Goal: Information Seeking & Learning: Learn about a topic

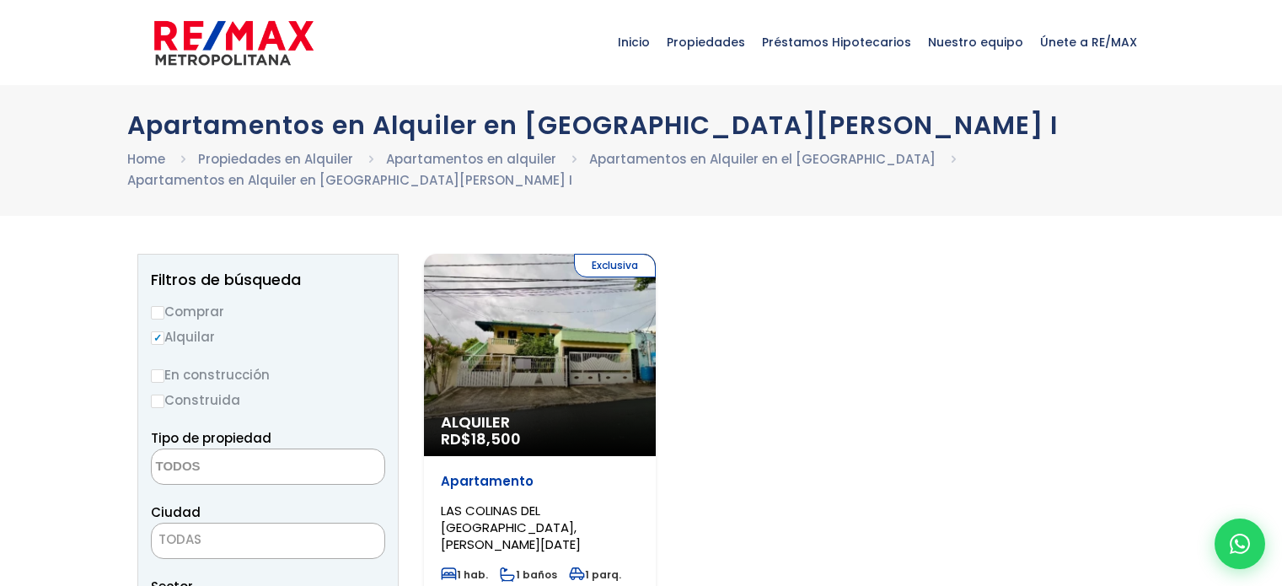
select select
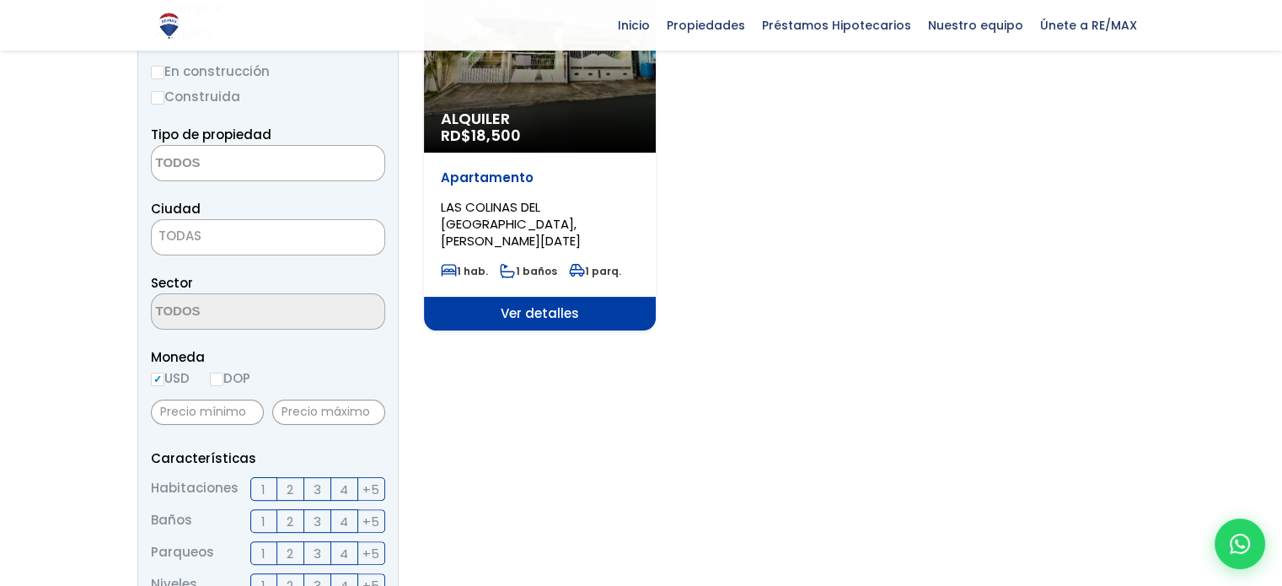
scroll to position [337, 0]
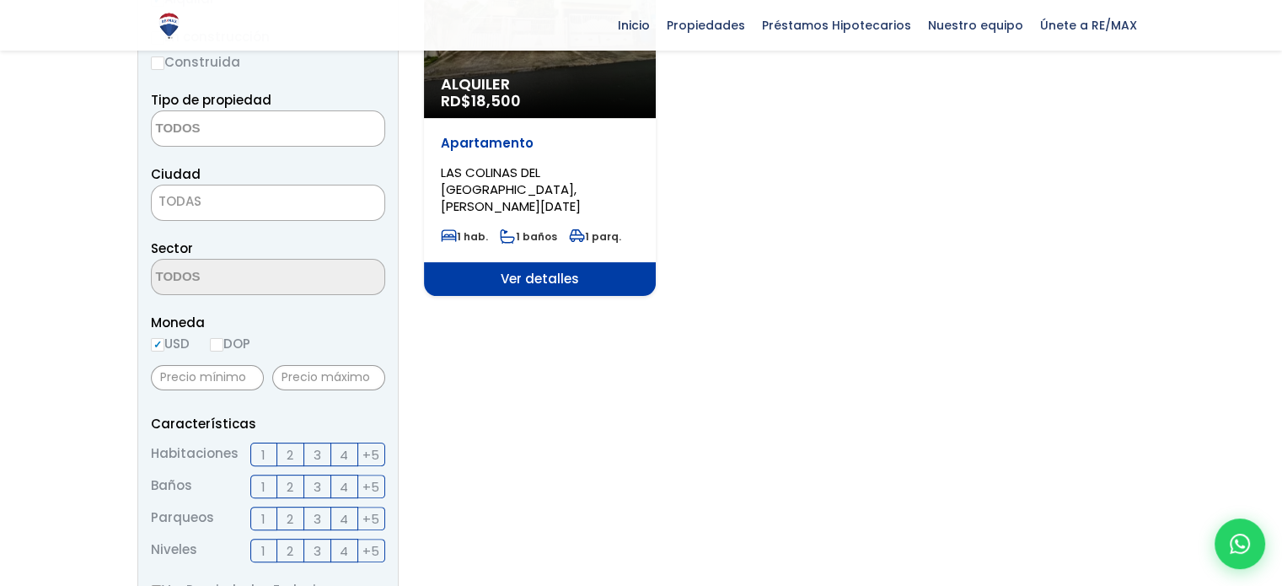
click at [158, 348] on input "USD" at bounding box center [157, 344] width 13 height 13
click at [223, 346] on input "DOP" at bounding box center [216, 344] width 13 height 13
radio input "true"
click at [330, 378] on input "text" at bounding box center [328, 377] width 113 height 25
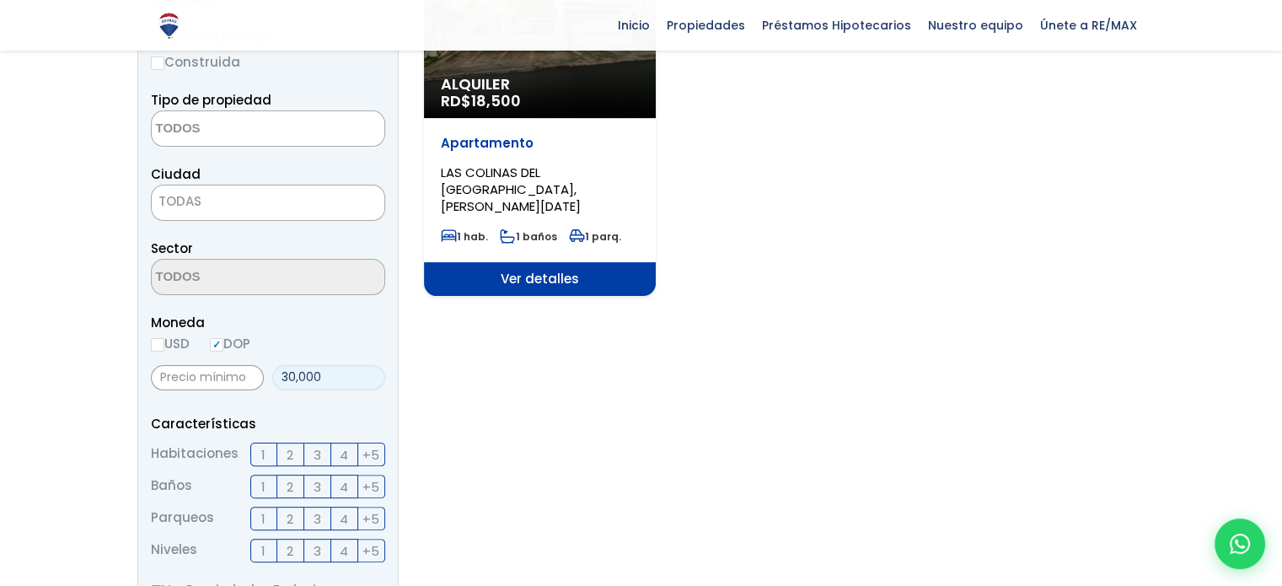
type input "30,000"
click at [293, 413] on p "Características" at bounding box center [268, 423] width 234 height 21
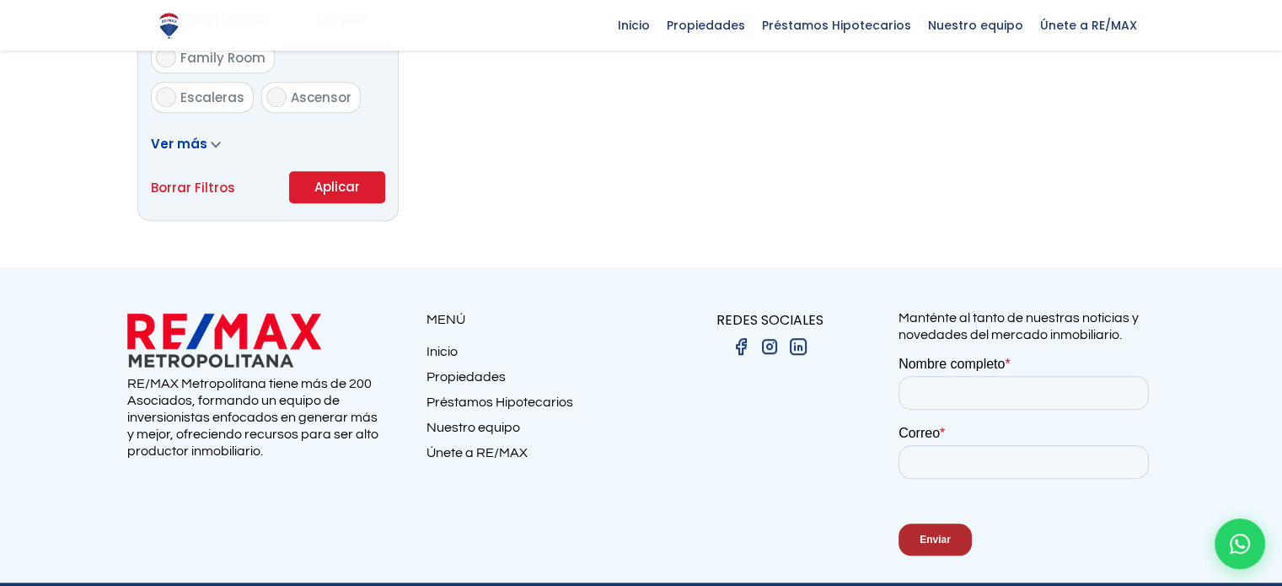
scroll to position [1180, 0]
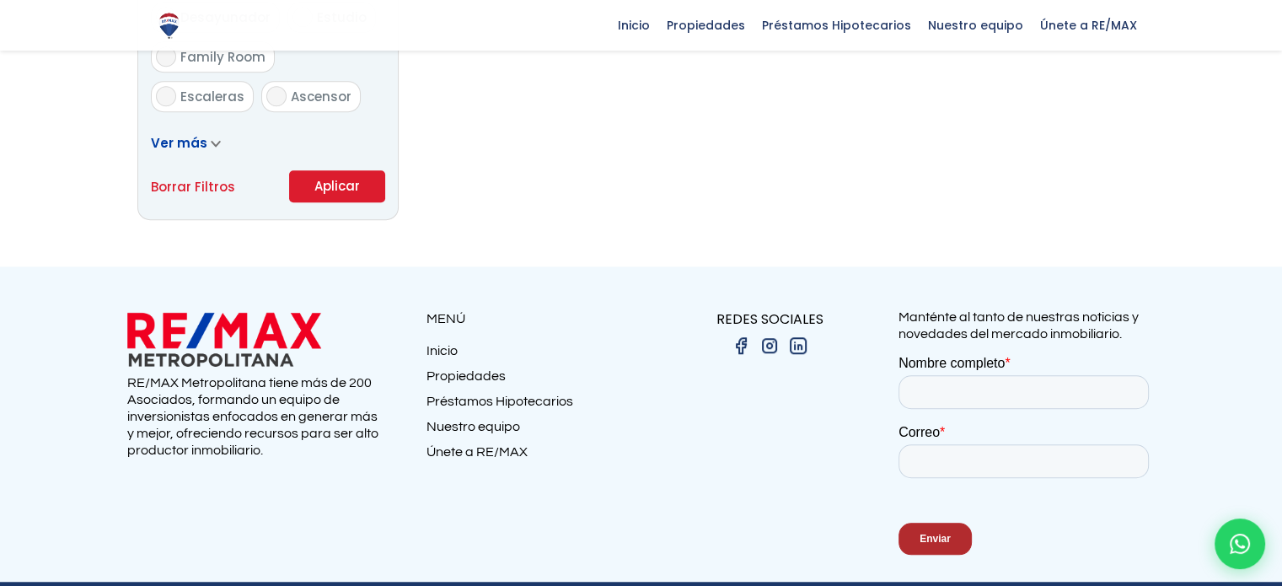
click at [357, 185] on button "Aplicar" at bounding box center [337, 186] width 96 height 32
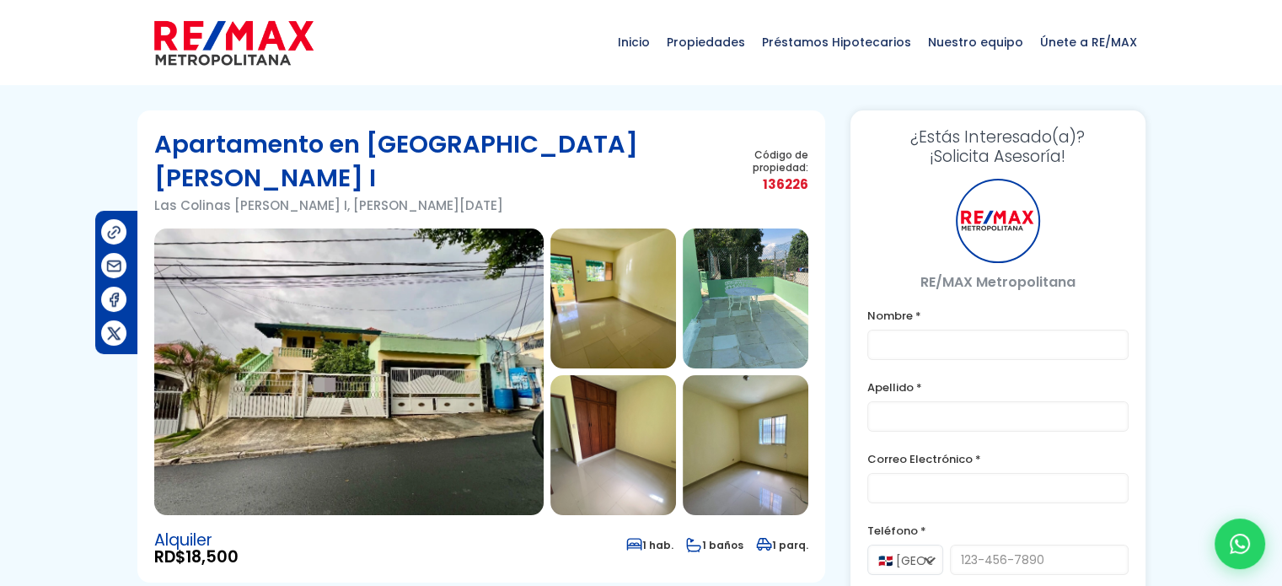
click at [377, 300] on img at bounding box center [348, 371] width 389 height 287
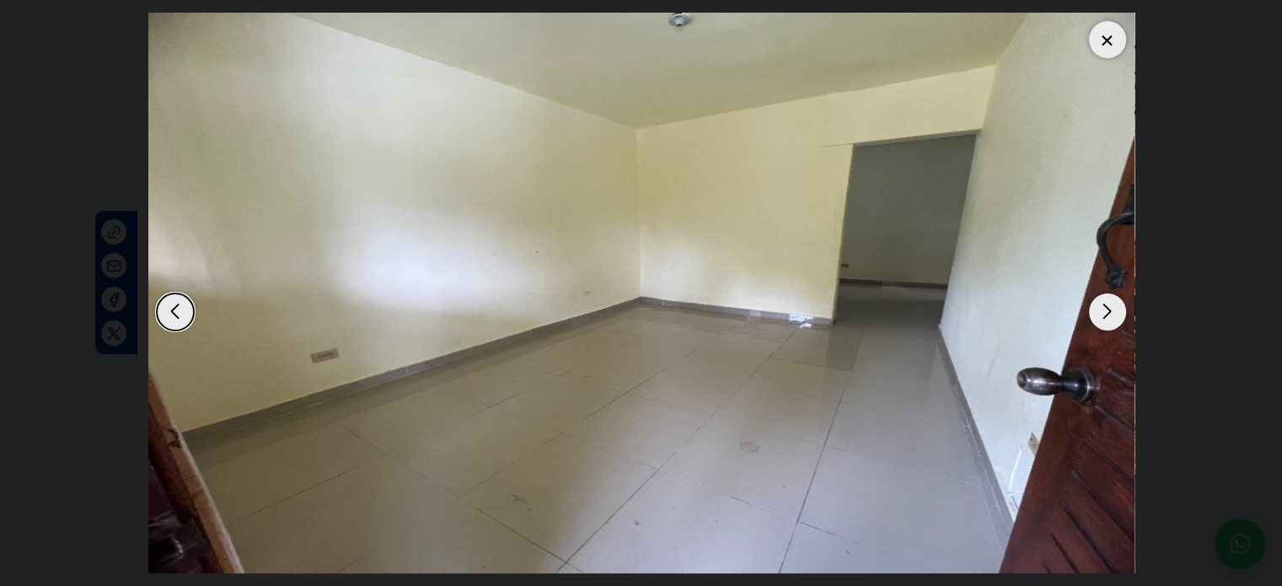
click at [377, 300] on div at bounding box center [641, 293] width 986 height 561
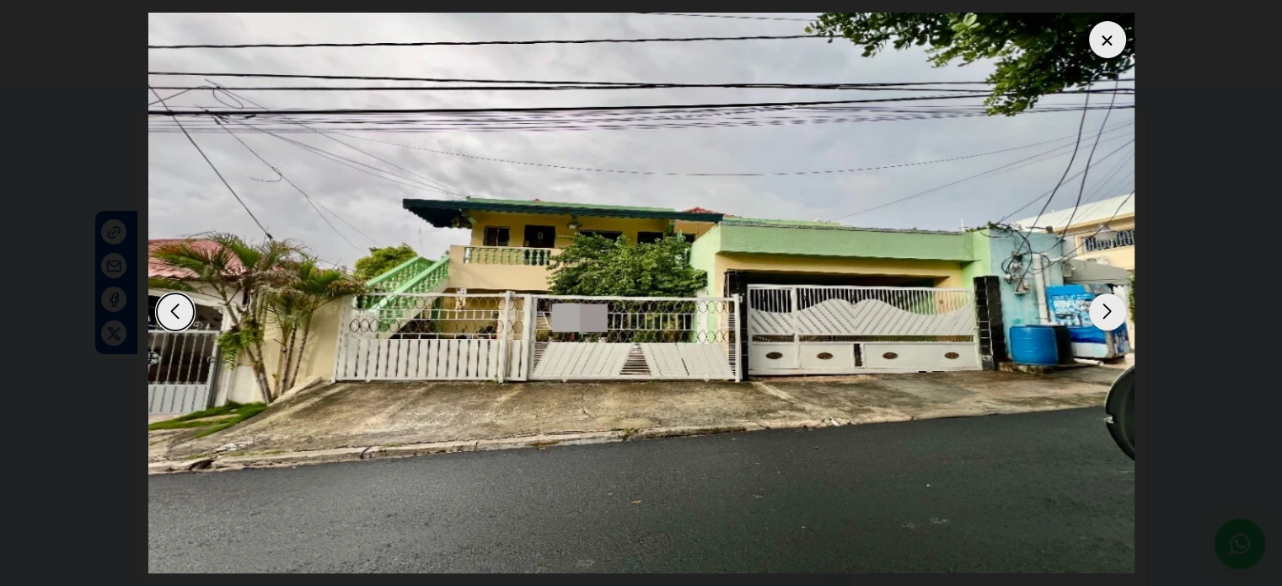
click at [1103, 316] on div "Next slide" at bounding box center [1107, 311] width 37 height 37
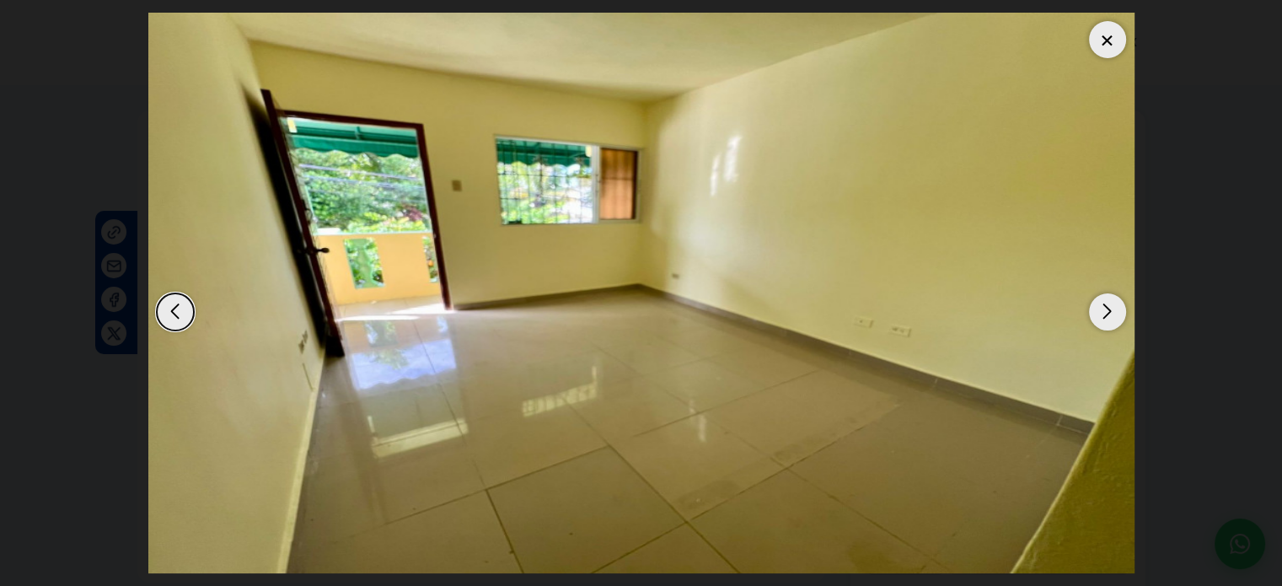
click at [1102, 316] on div "Next slide" at bounding box center [1107, 311] width 37 height 37
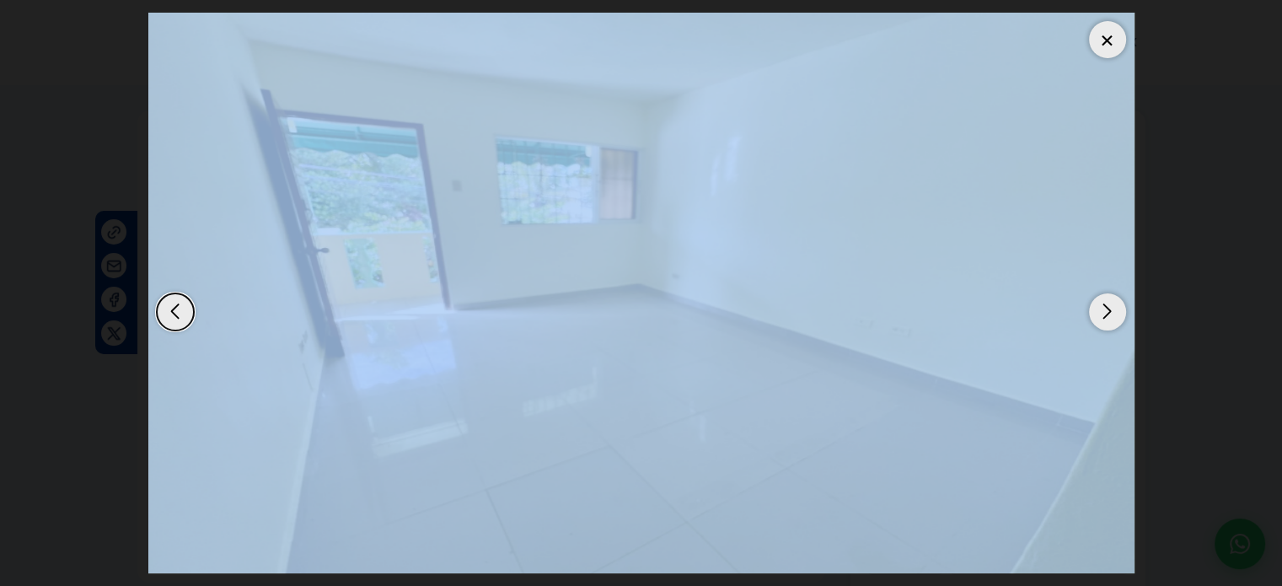
click at [1102, 316] on div "Next slide" at bounding box center [1107, 311] width 37 height 37
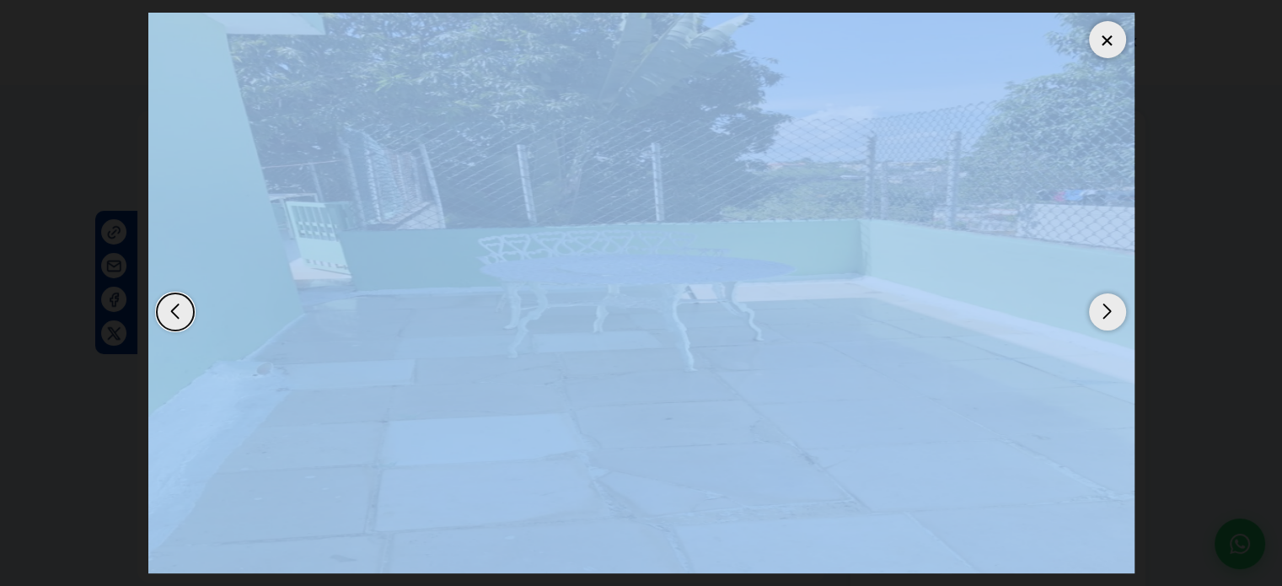
click at [1042, 201] on img "3 / 9" at bounding box center [641, 293] width 986 height 561
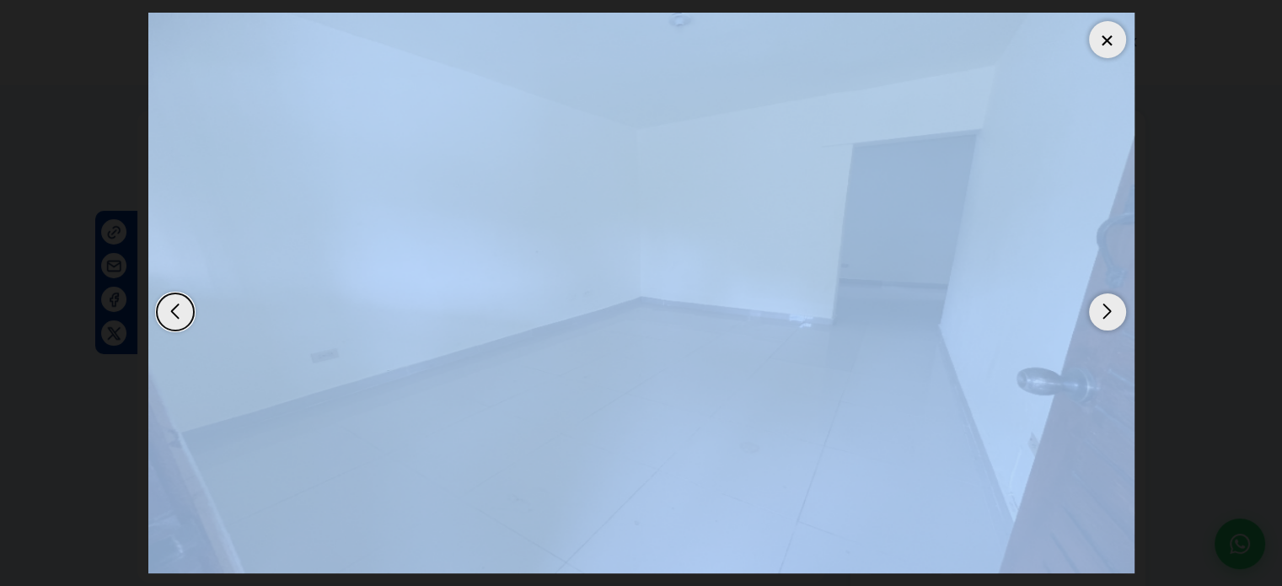
click at [1111, 30] on div at bounding box center [1107, 39] width 37 height 37
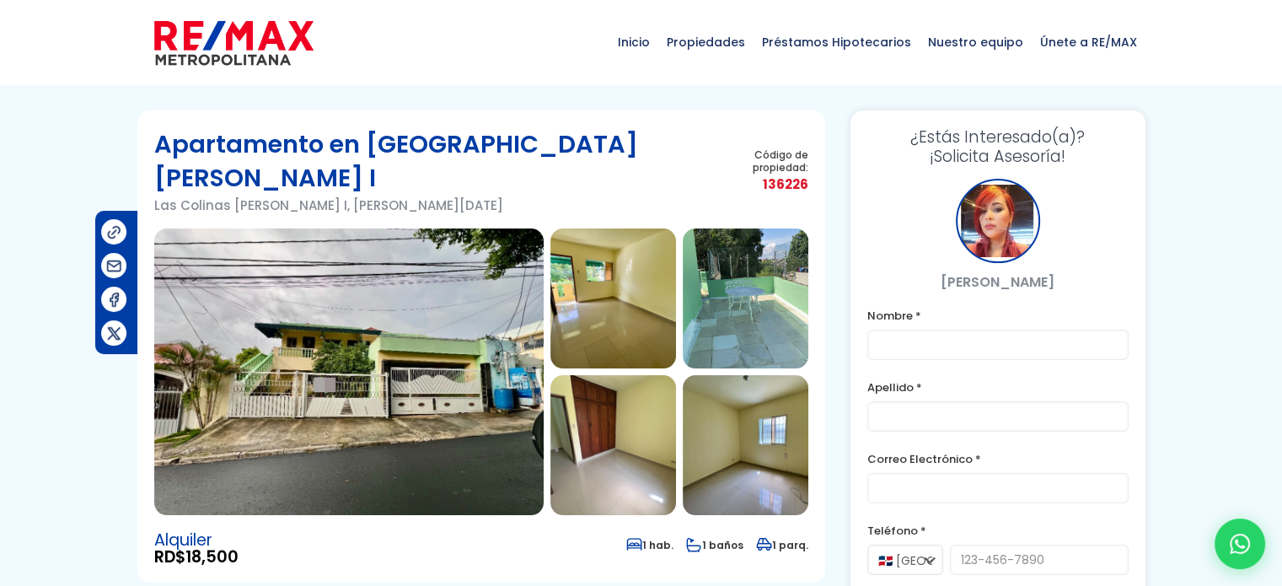
click at [239, 289] on img at bounding box center [348, 371] width 389 height 287
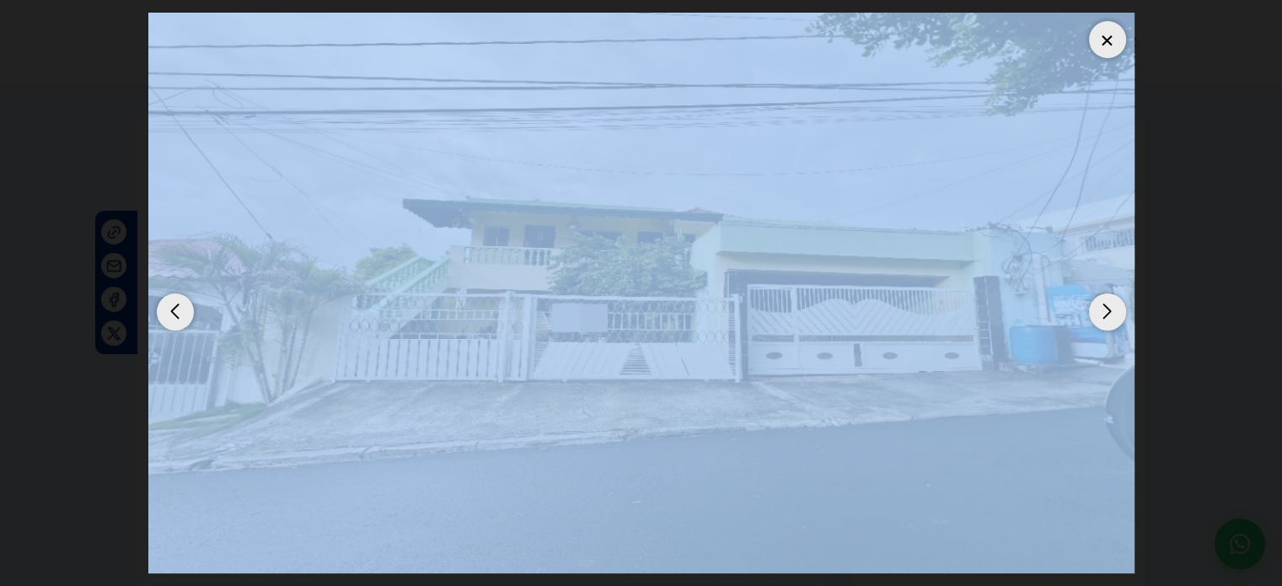
click at [1083, 308] on img "1 / 9" at bounding box center [641, 293] width 986 height 561
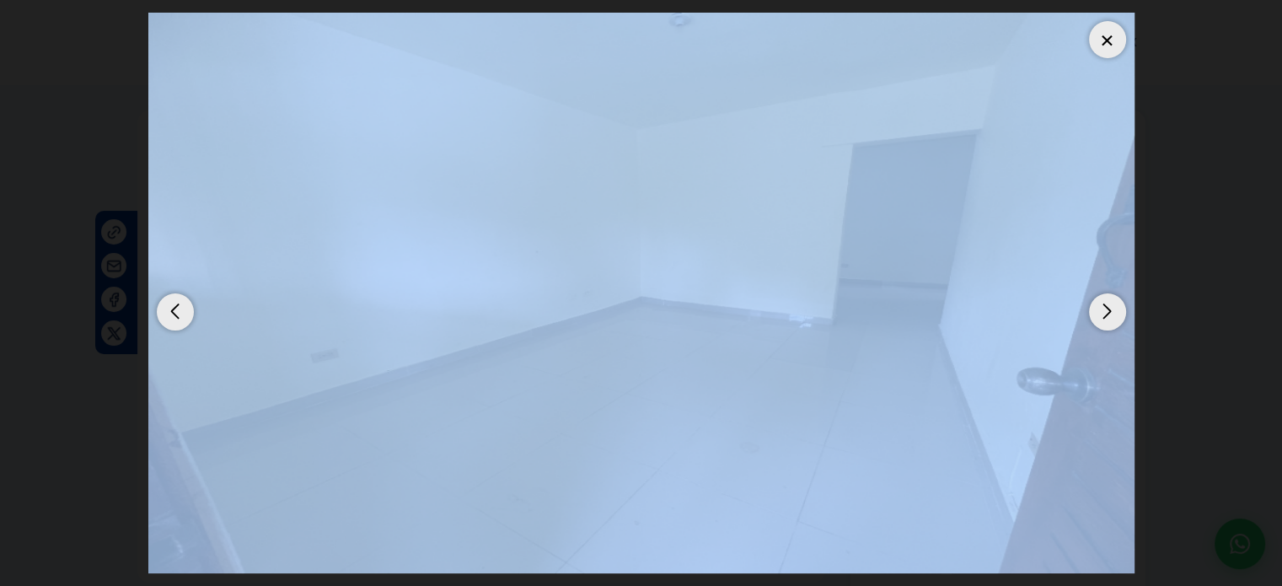
click at [1091, 313] on div "Next slide" at bounding box center [1107, 311] width 37 height 37
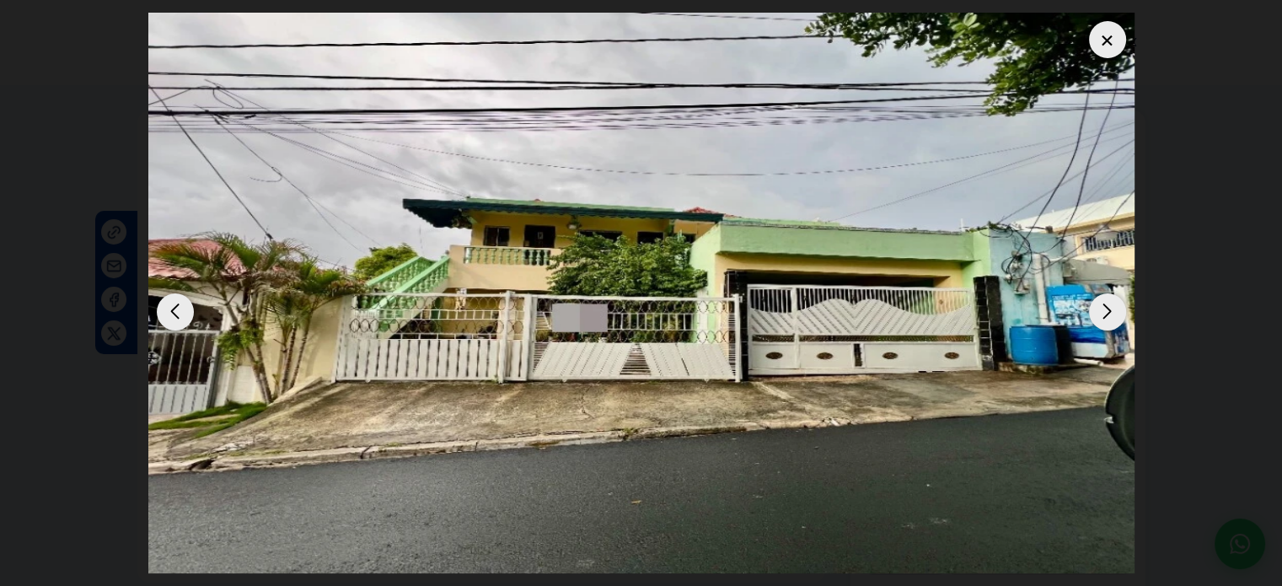
click at [1089, 314] on div "Next slide" at bounding box center [1107, 311] width 37 height 37
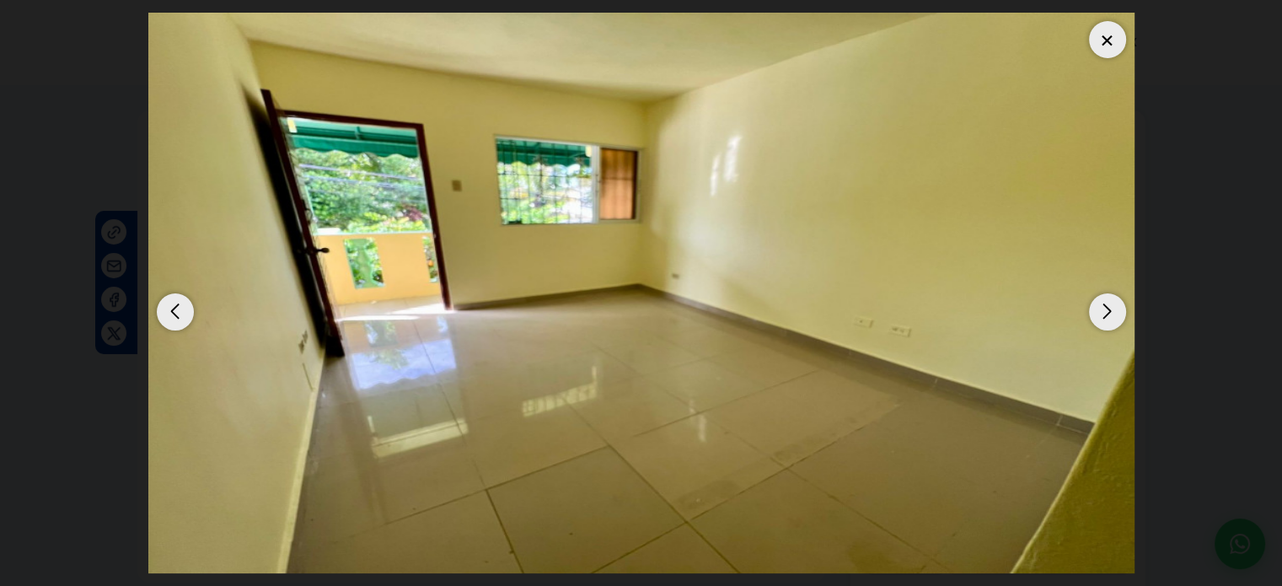
click at [1089, 314] on div "Next slide" at bounding box center [1107, 311] width 37 height 37
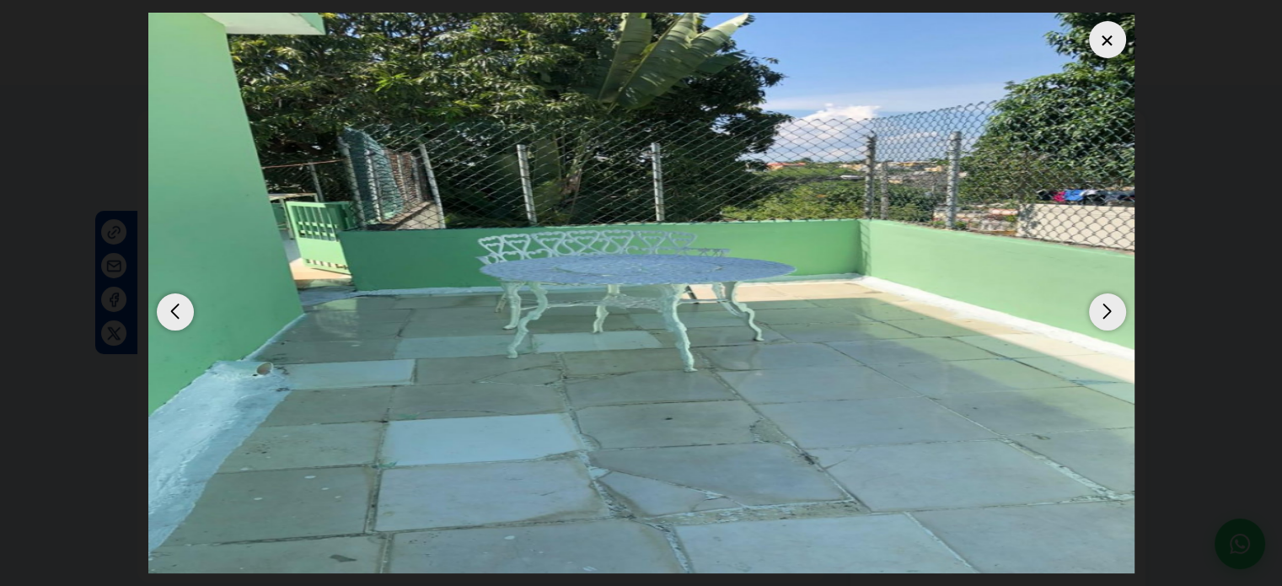
click at [1089, 314] on div "Next slide" at bounding box center [1107, 311] width 37 height 37
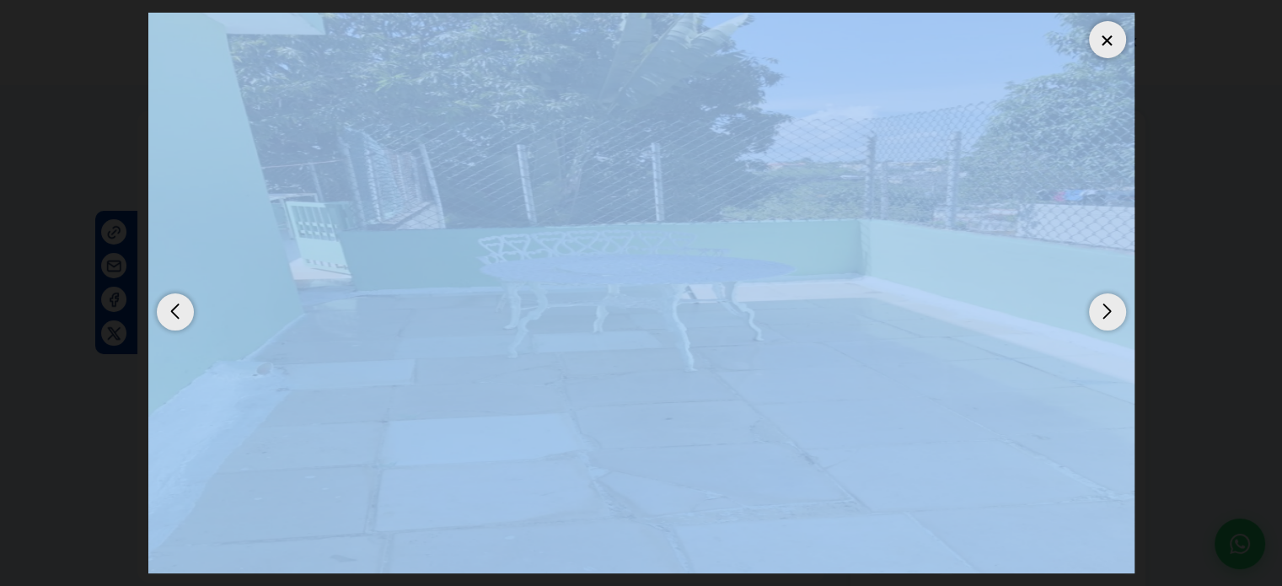
click at [1089, 314] on div "Next slide" at bounding box center [1107, 311] width 37 height 37
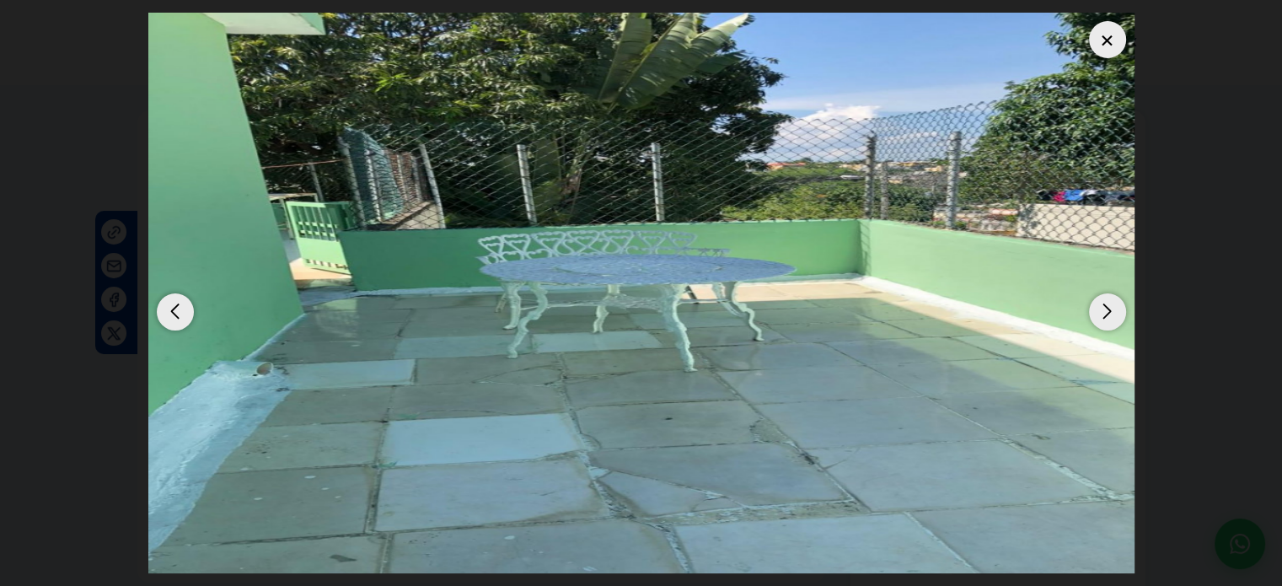
click at [1089, 314] on div "Next slide" at bounding box center [1107, 311] width 37 height 37
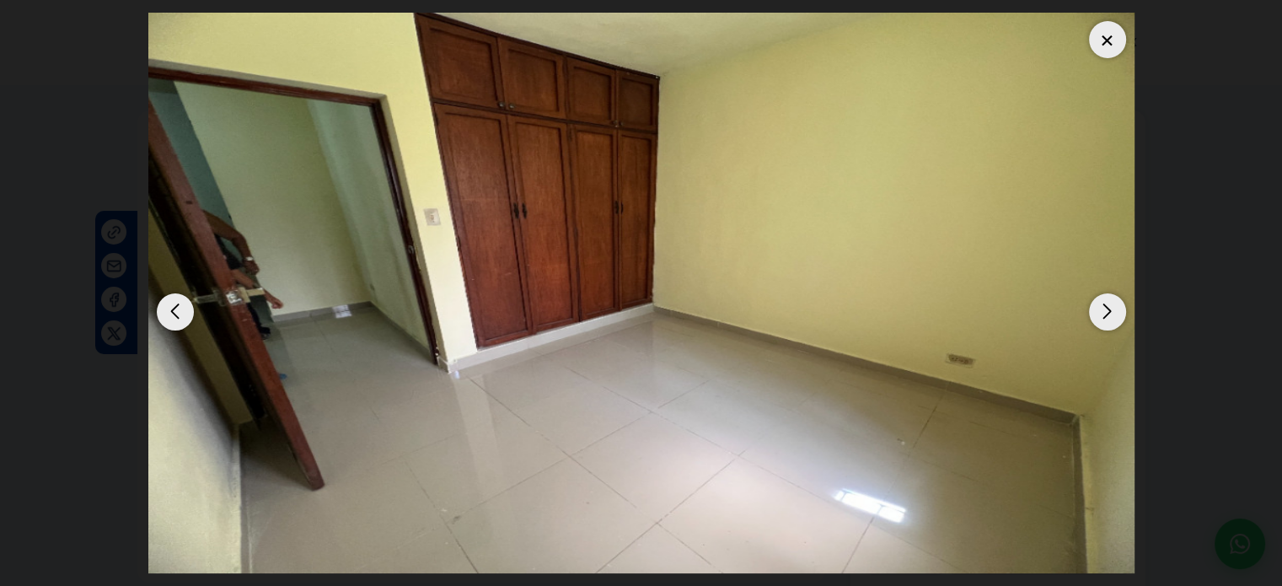
click at [1089, 314] on div "Next slide" at bounding box center [1107, 311] width 37 height 37
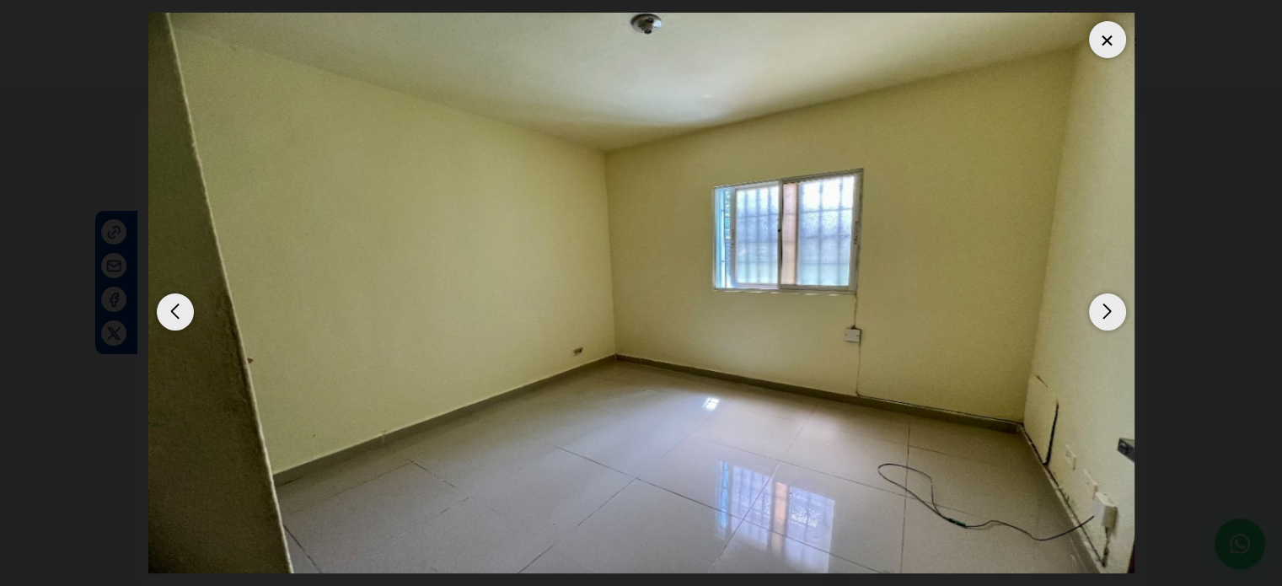
click at [1089, 314] on div "Next slide" at bounding box center [1107, 311] width 37 height 37
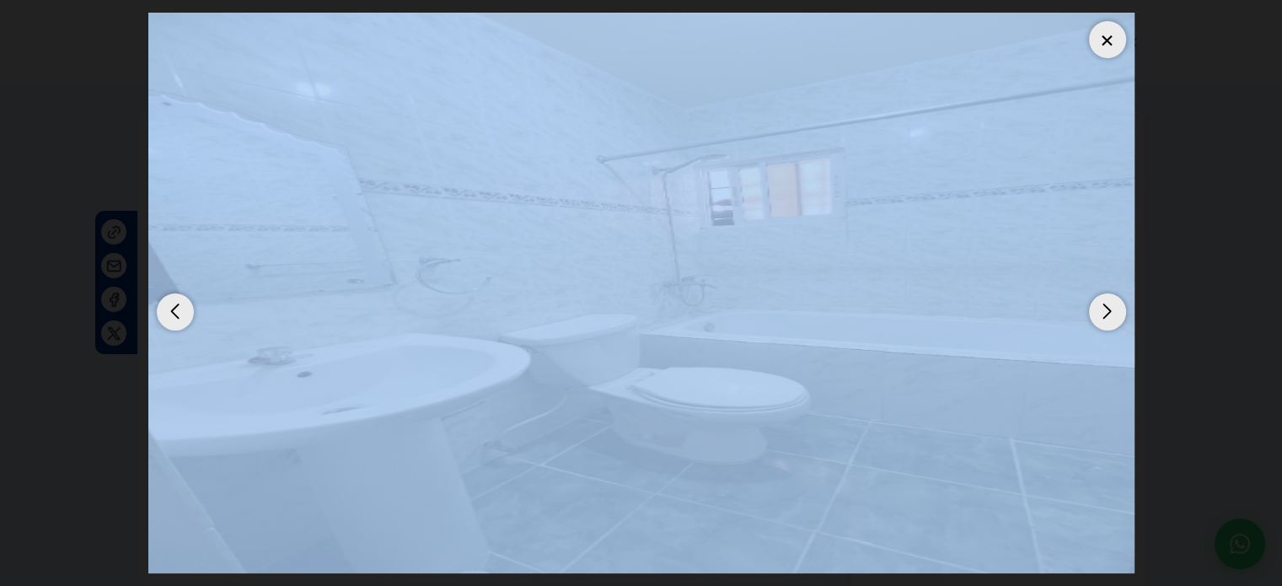
click at [1089, 314] on div "Next slide" at bounding box center [1107, 311] width 37 height 37
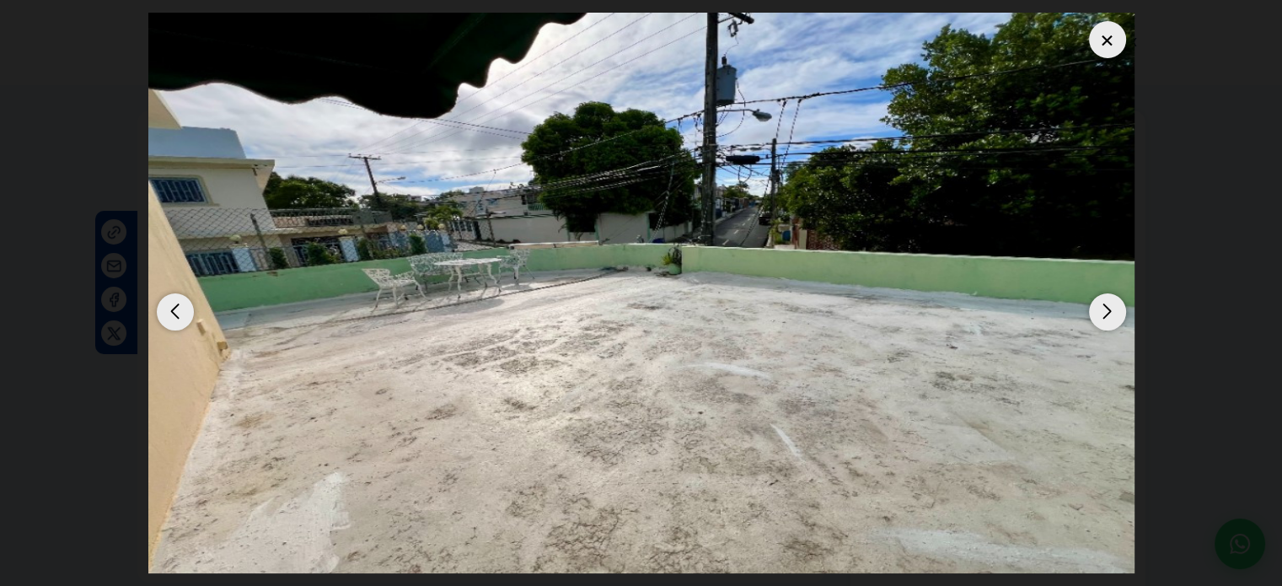
click at [1089, 314] on div "Next slide" at bounding box center [1107, 311] width 37 height 37
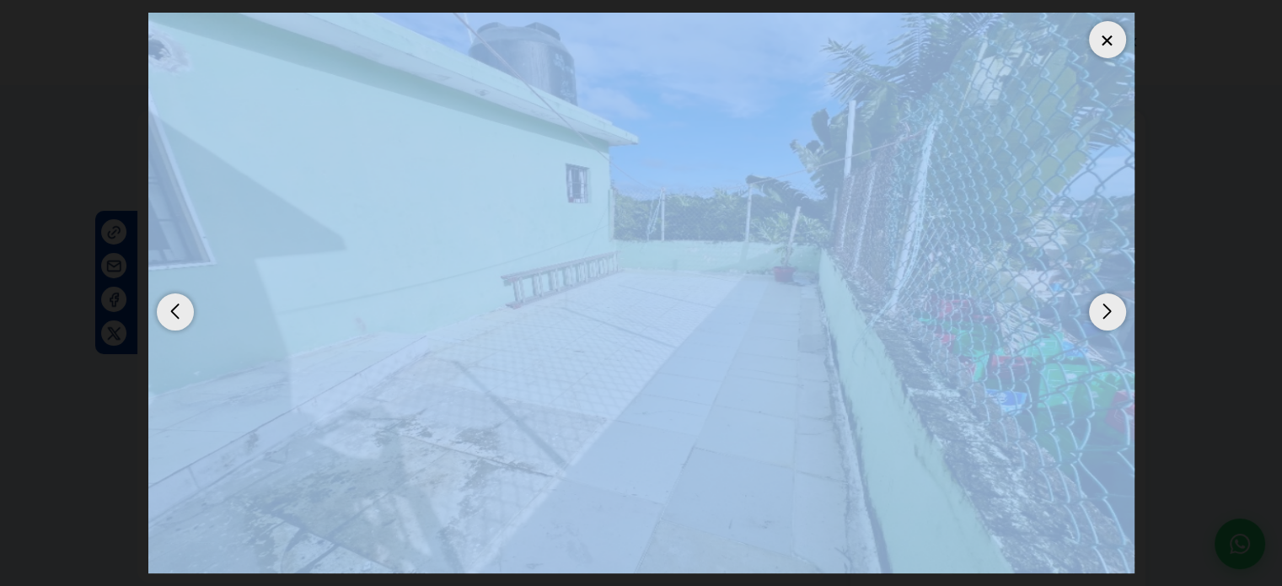
click at [1089, 314] on div "Next slide" at bounding box center [1107, 311] width 37 height 37
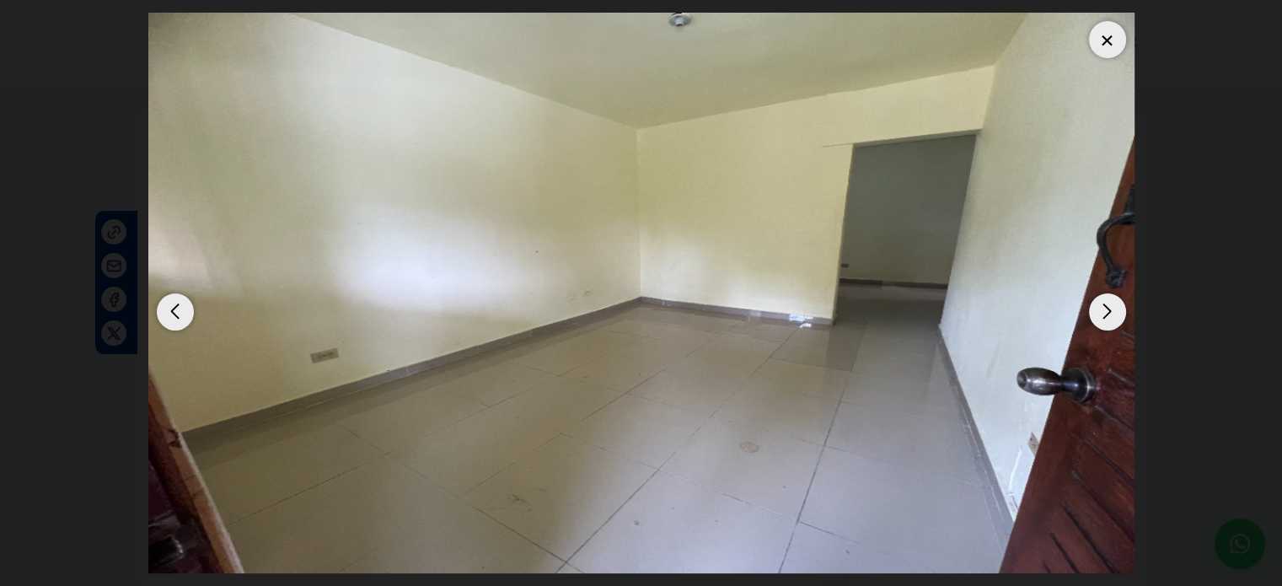
click at [1089, 314] on div "Next slide" at bounding box center [1107, 311] width 37 height 37
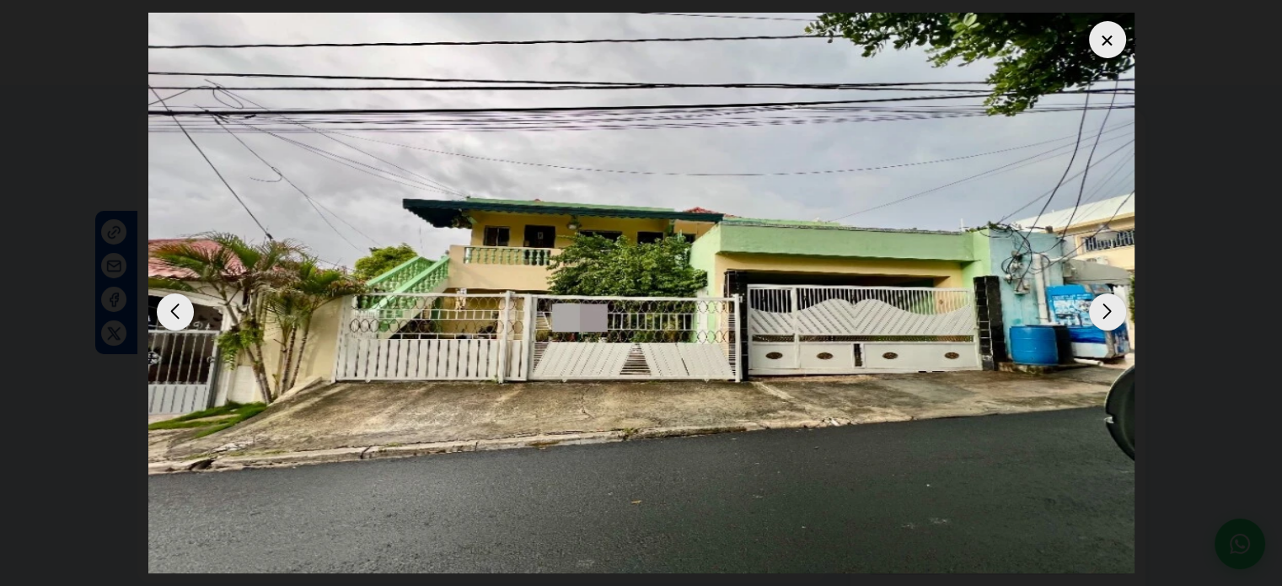
click at [1089, 314] on div "Next slide" at bounding box center [1107, 311] width 37 height 37
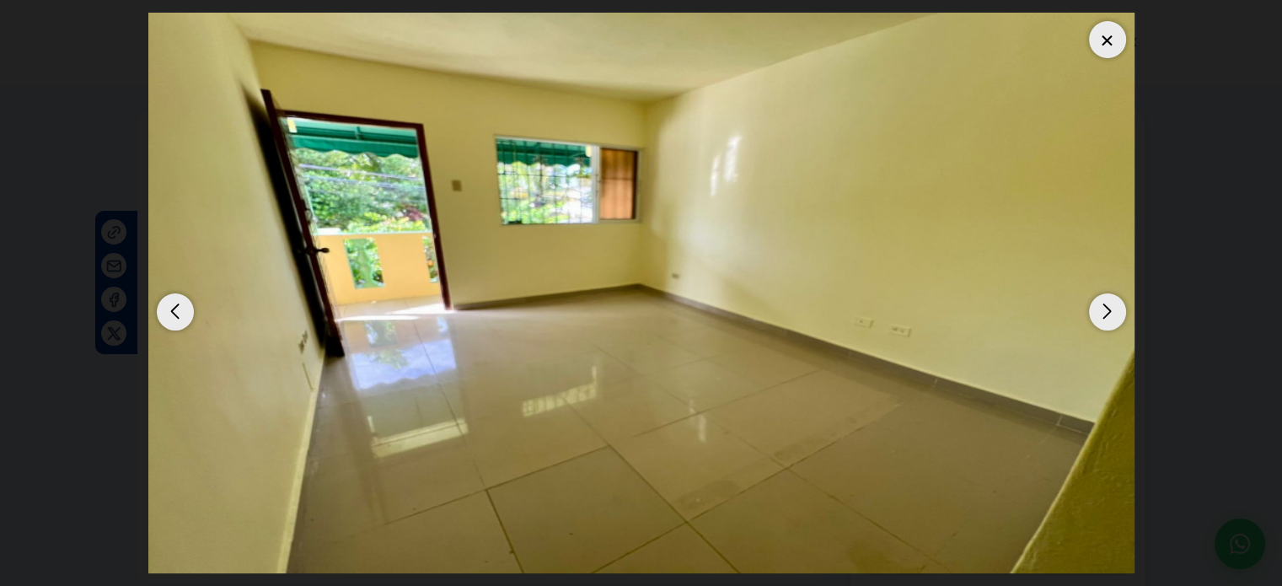
click at [1089, 314] on div "Next slide" at bounding box center [1107, 311] width 37 height 37
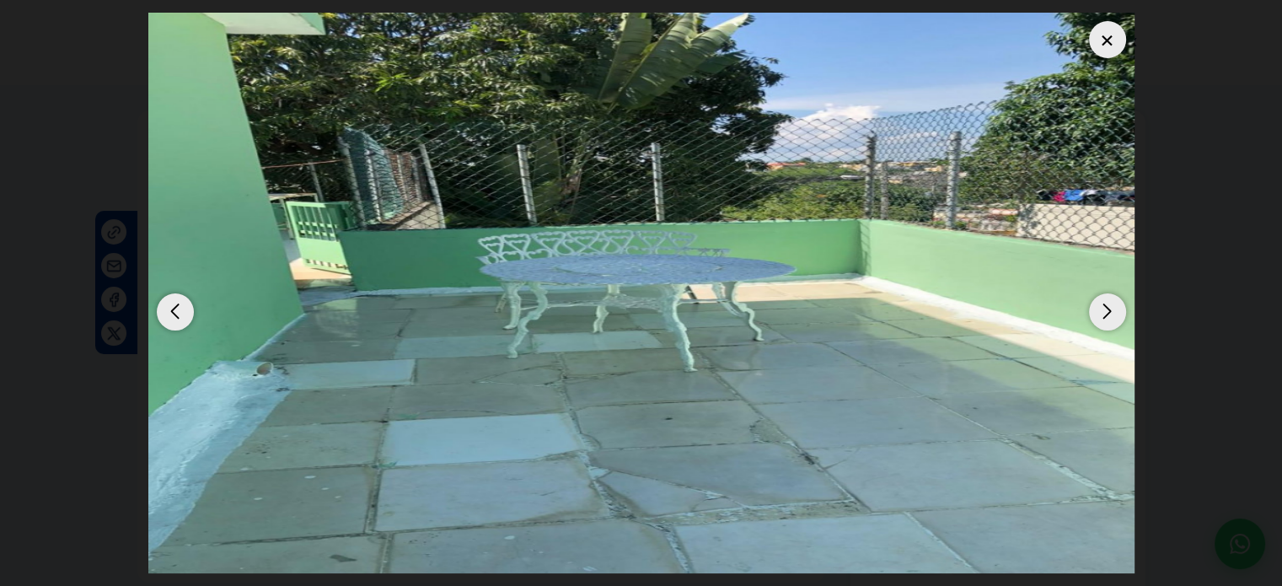
click at [1114, 55] on div at bounding box center [1107, 39] width 37 height 37
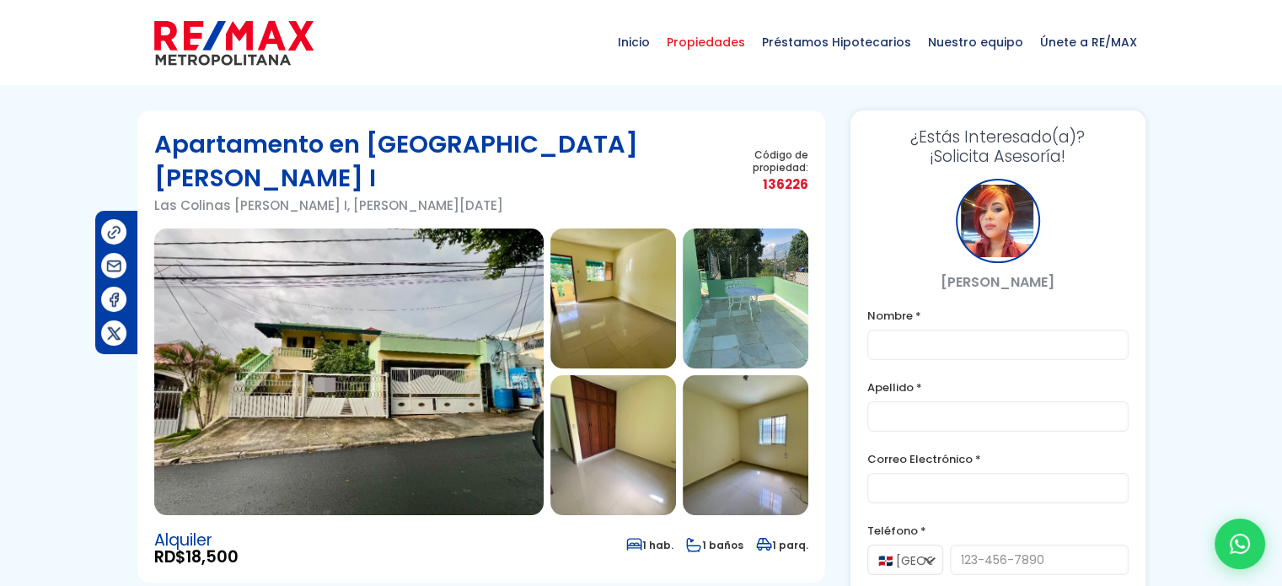
click at [728, 43] on span "Propiedades" at bounding box center [705, 42] width 95 height 51
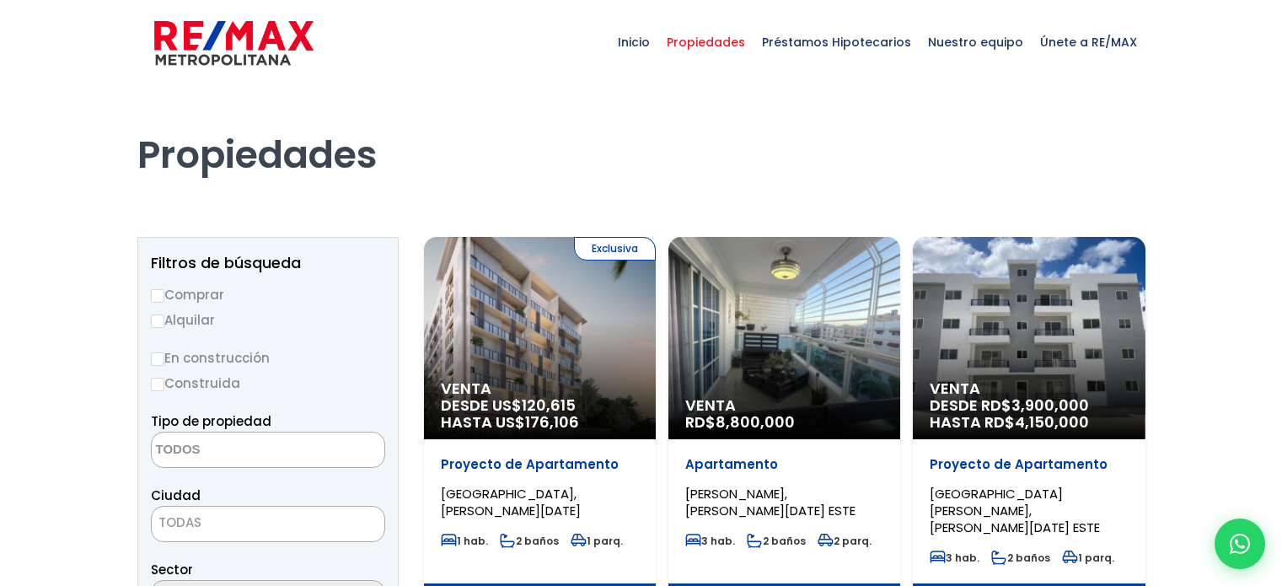
select select
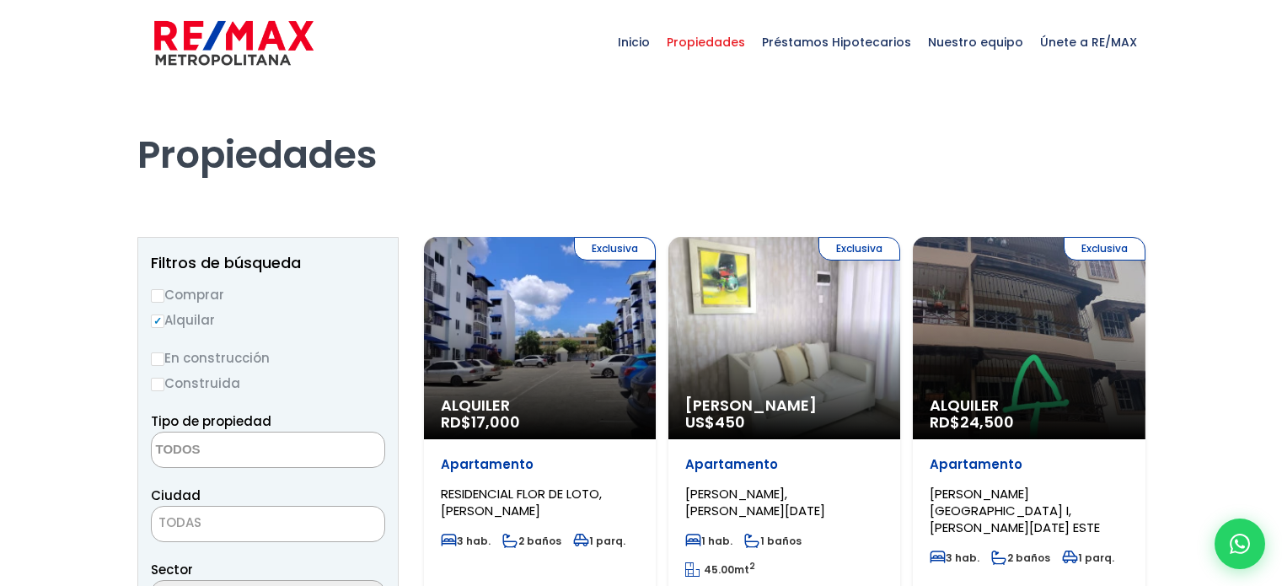
select select
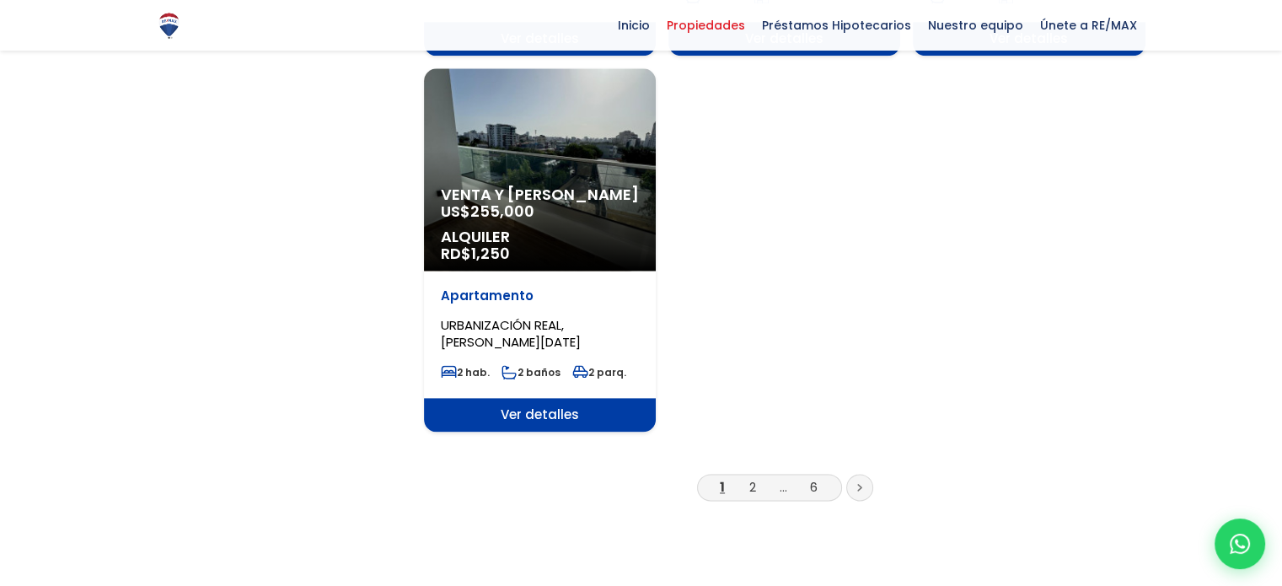
scroll to position [2108, 0]
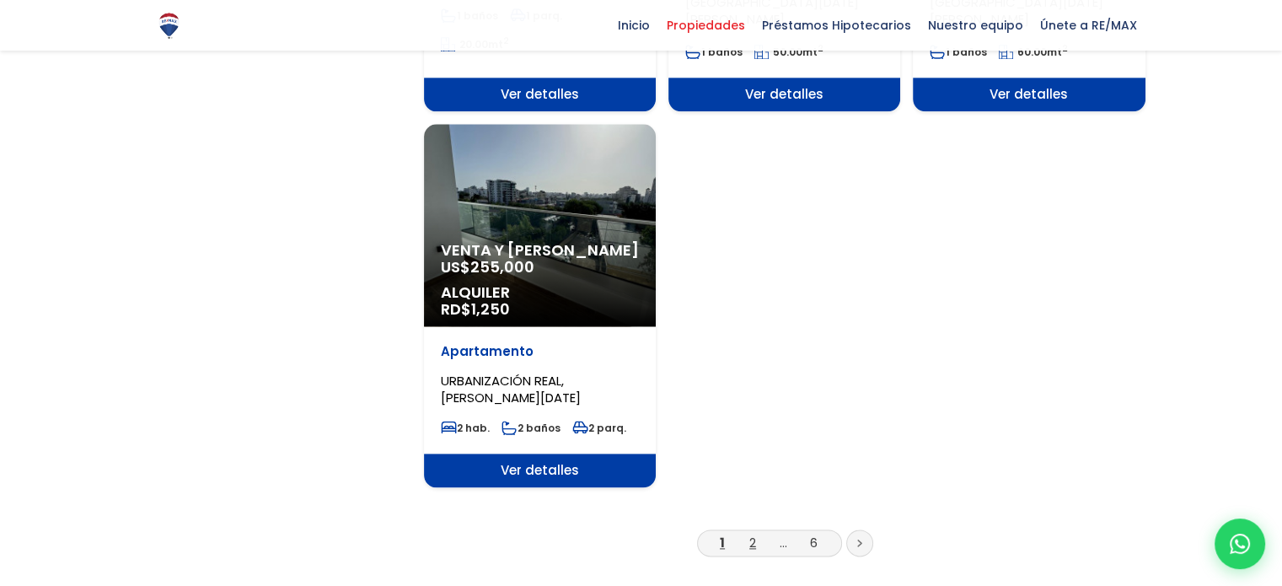
click at [755, 534] on link "2" at bounding box center [752, 543] width 7 height 18
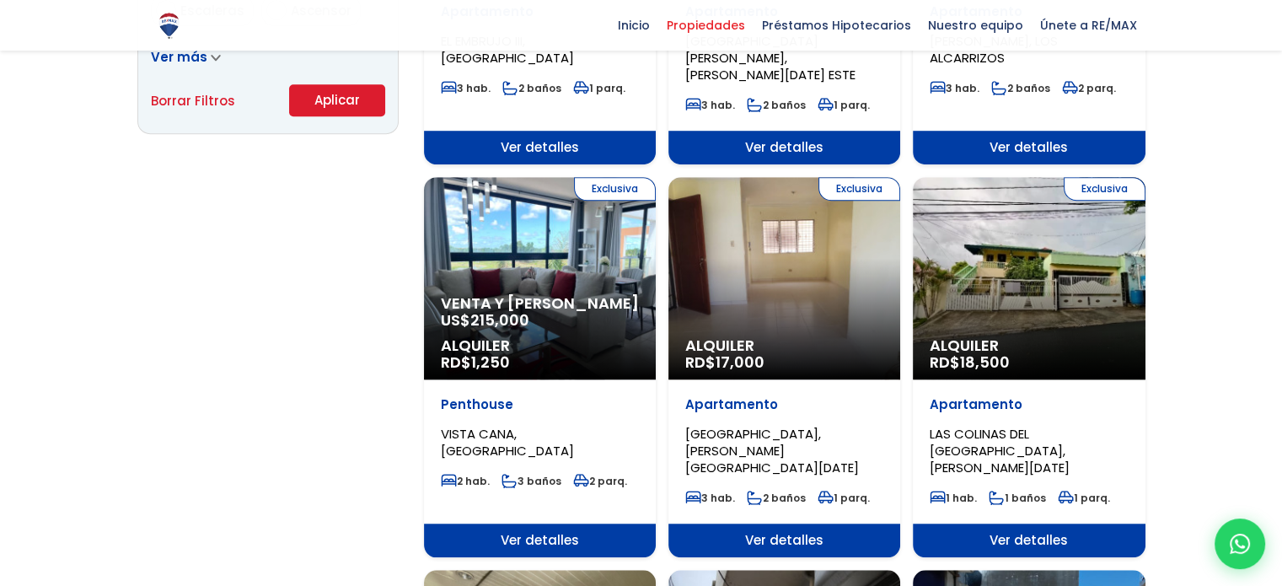
scroll to position [843, 0]
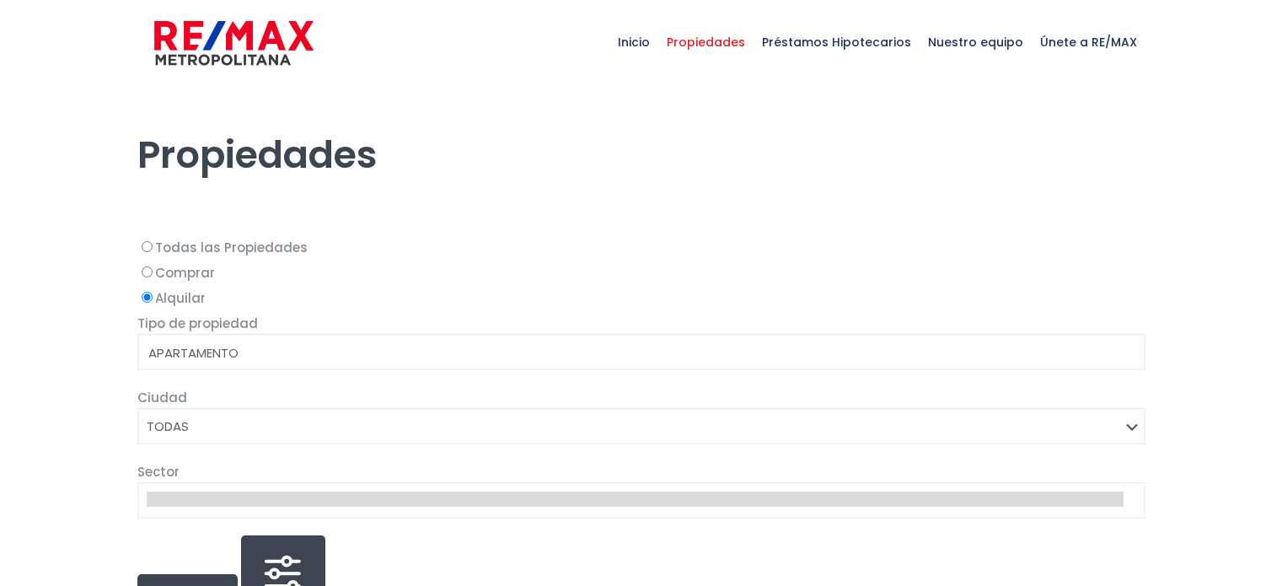
select select
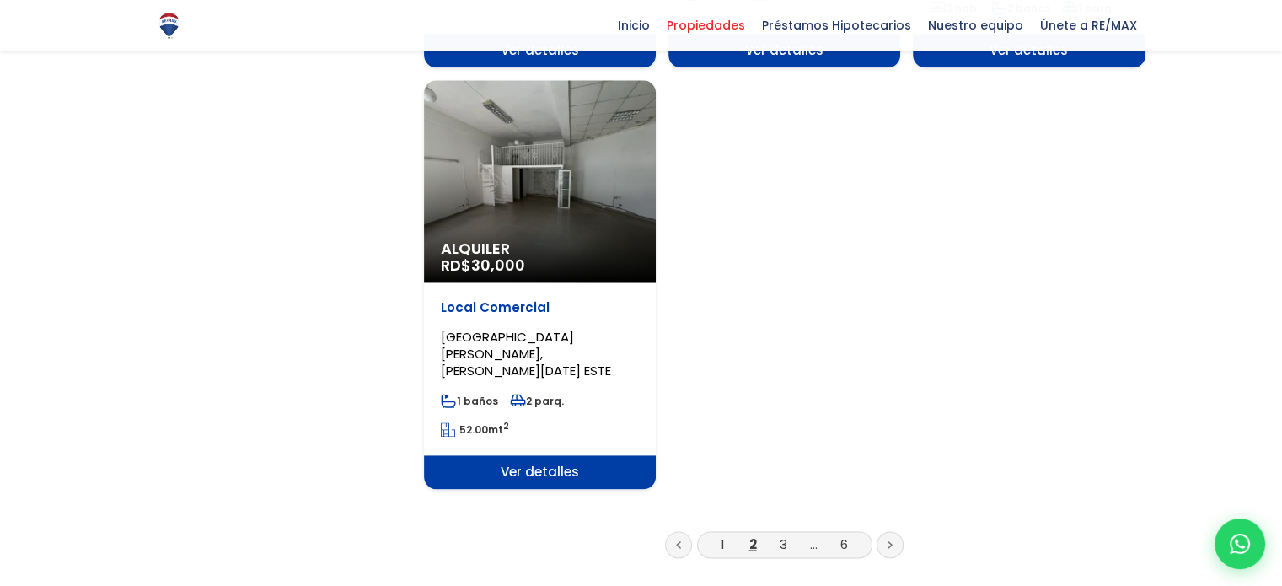
scroll to position [2192, 0]
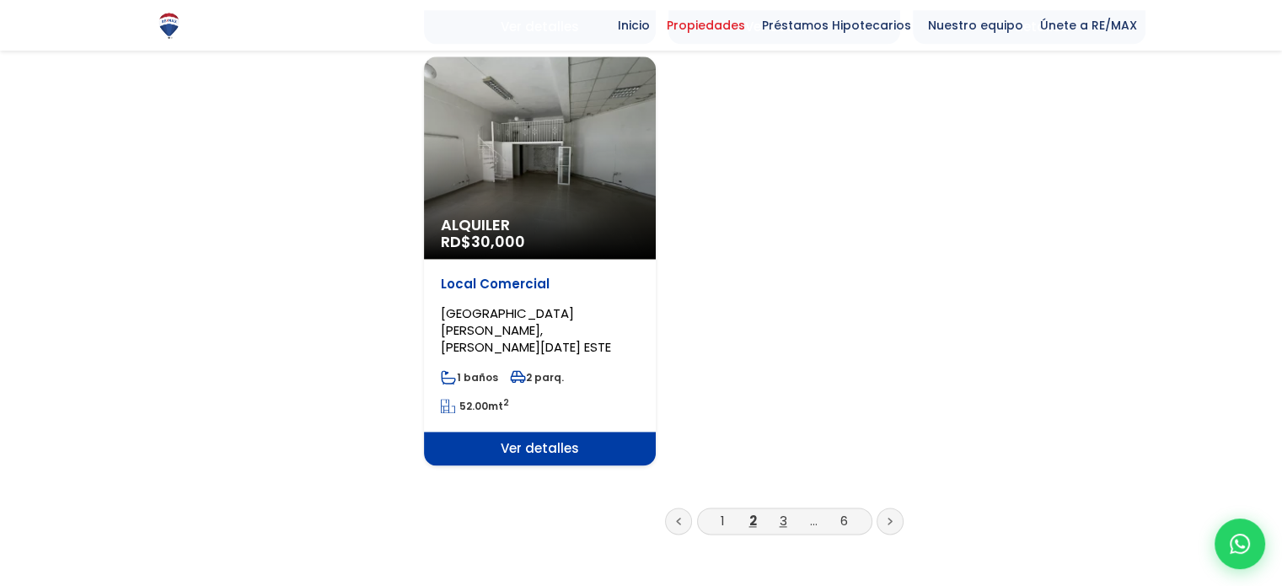
click at [781, 512] on link "3" at bounding box center [784, 521] width 8 height 18
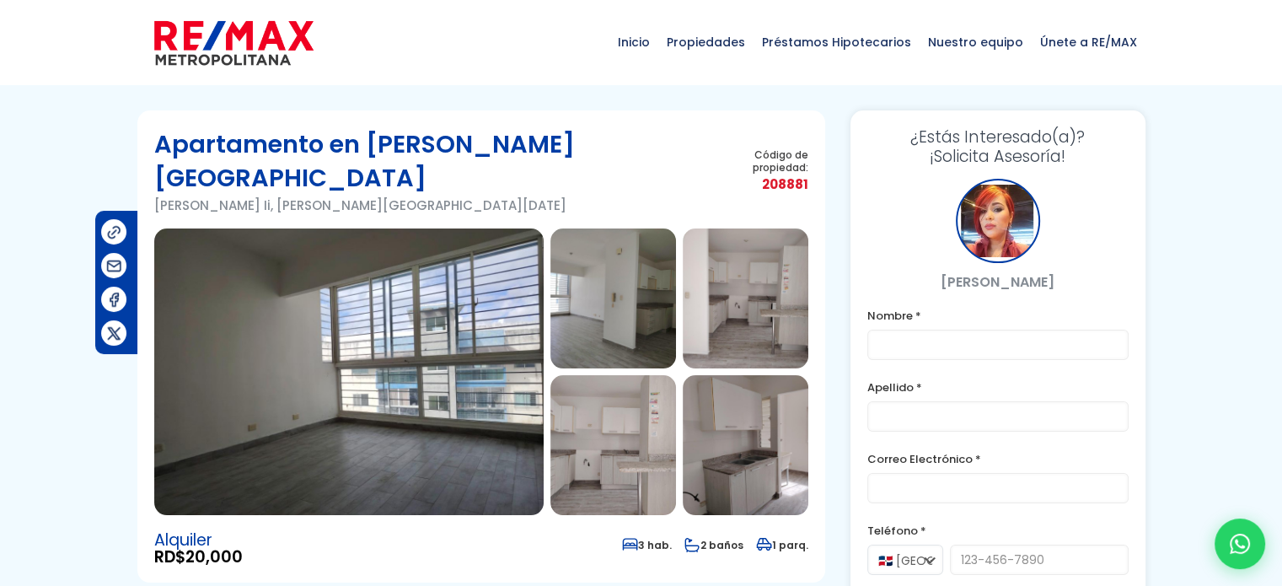
click at [447, 296] on img at bounding box center [348, 371] width 389 height 287
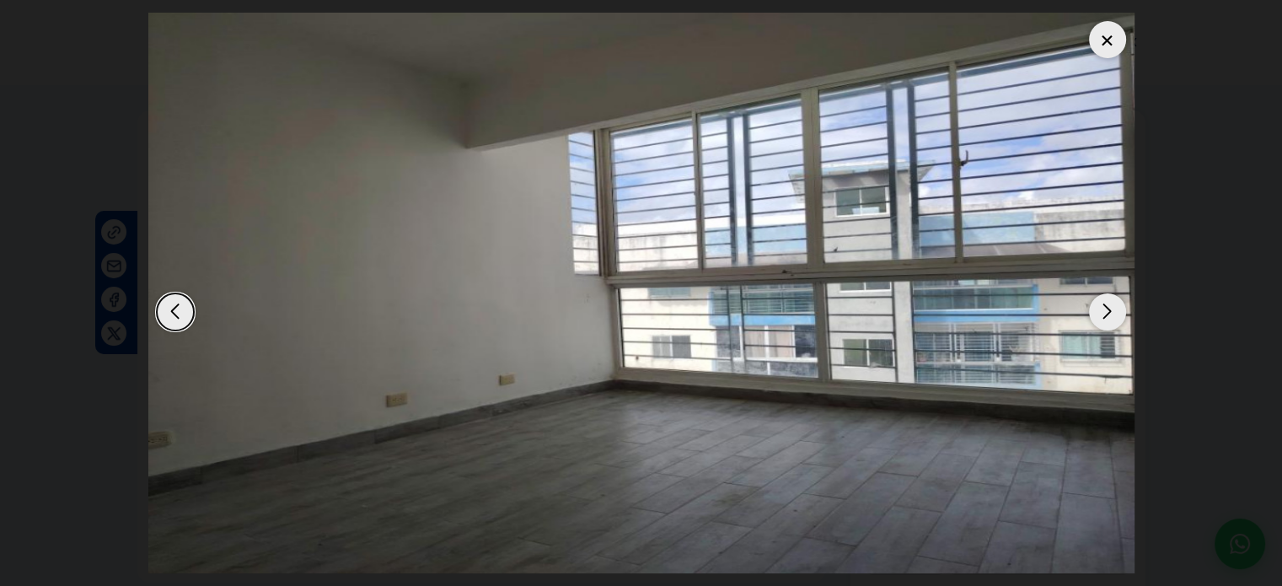
click at [1103, 313] on div "Next slide" at bounding box center [1107, 311] width 37 height 37
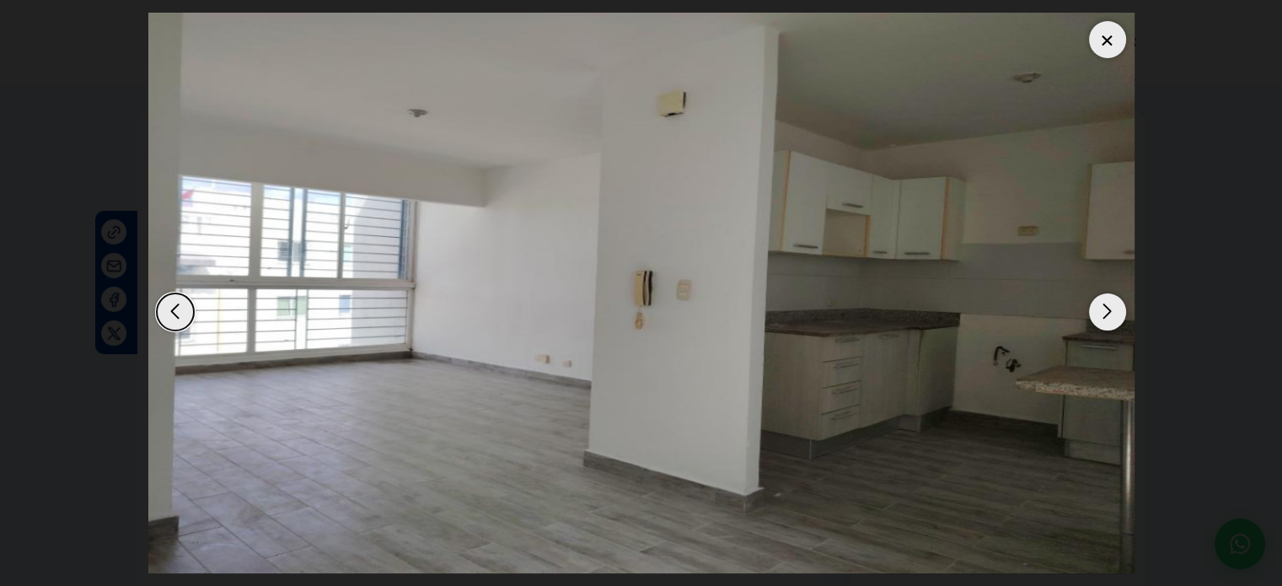
click at [1103, 313] on div "Next slide" at bounding box center [1107, 311] width 37 height 37
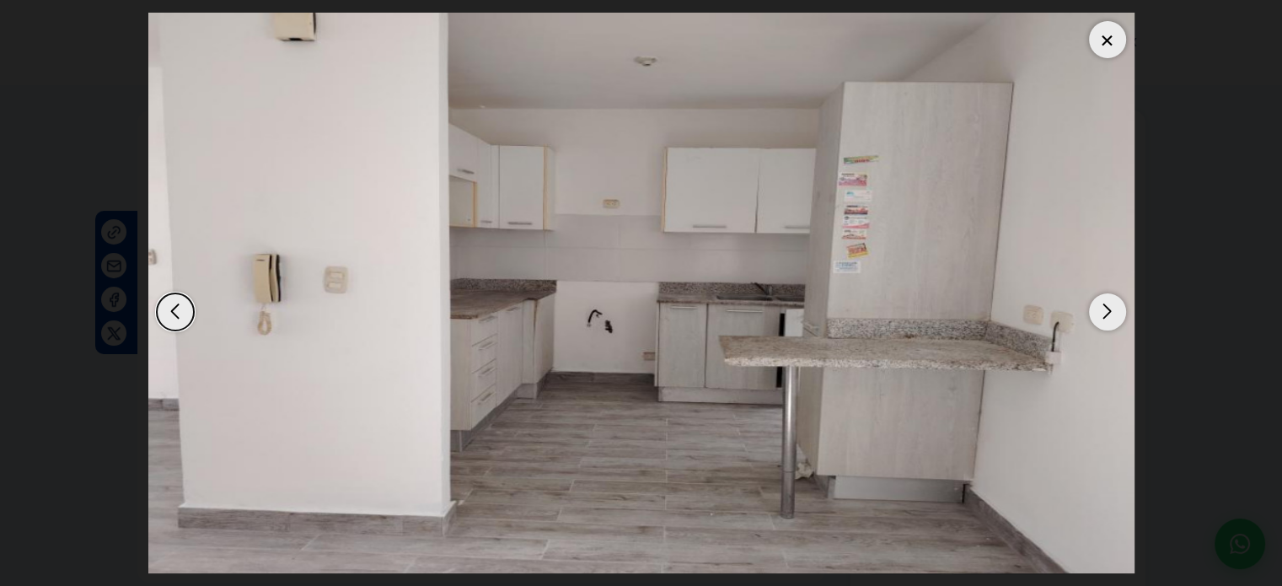
click at [1103, 313] on div "Next slide" at bounding box center [1107, 311] width 37 height 37
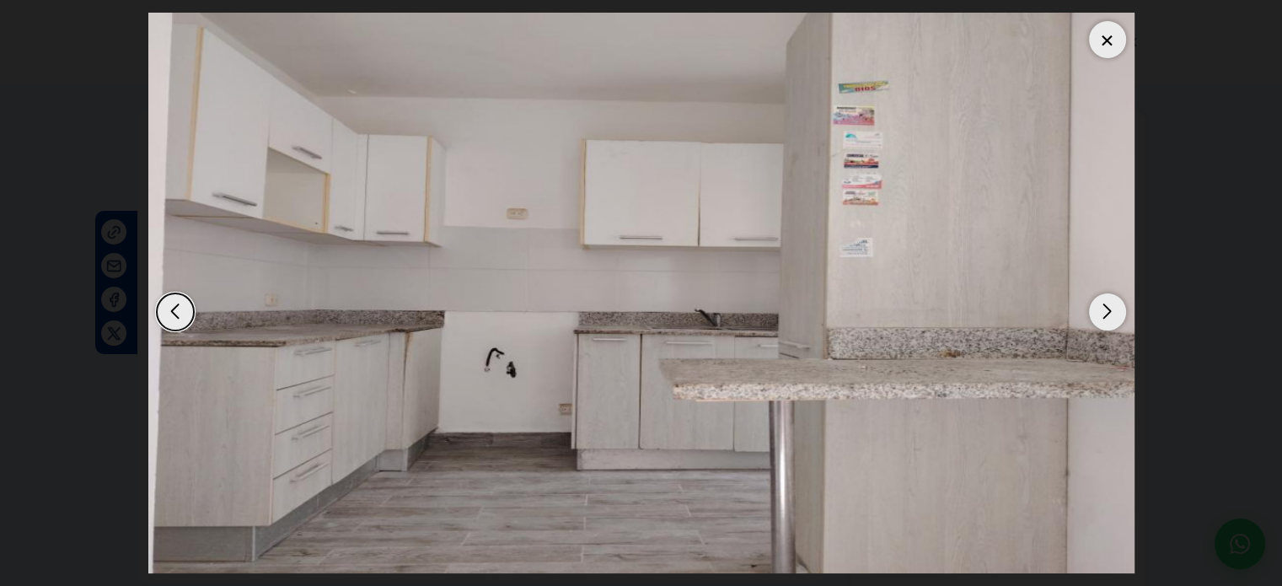
click at [1103, 313] on div "Next slide" at bounding box center [1107, 311] width 37 height 37
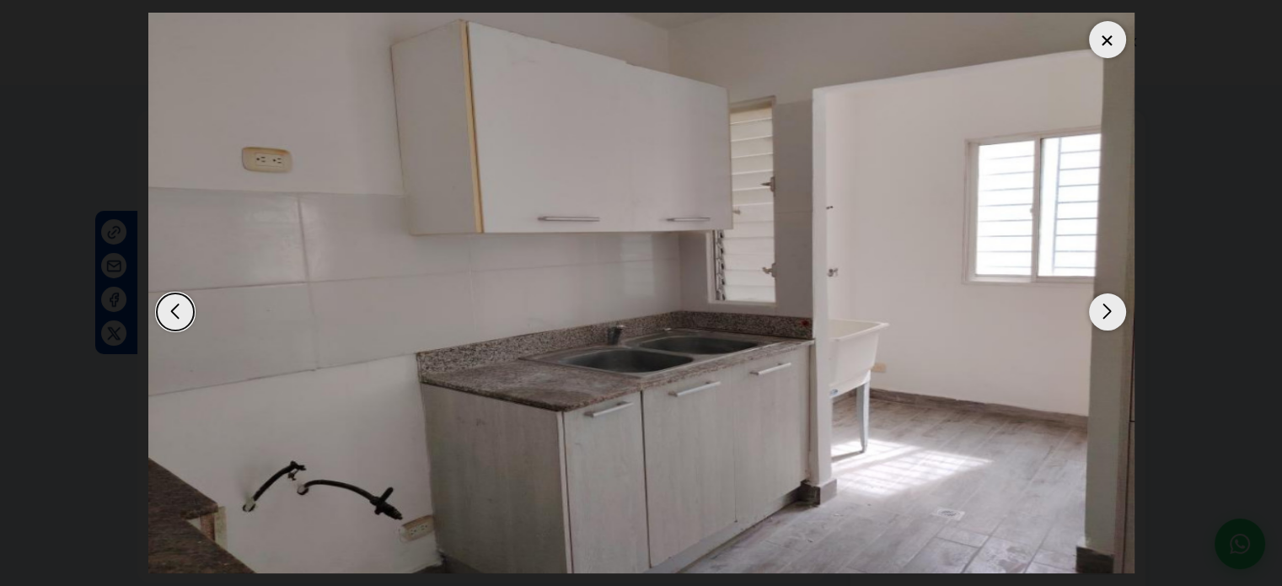
click at [1103, 313] on div "Next slide" at bounding box center [1107, 311] width 37 height 37
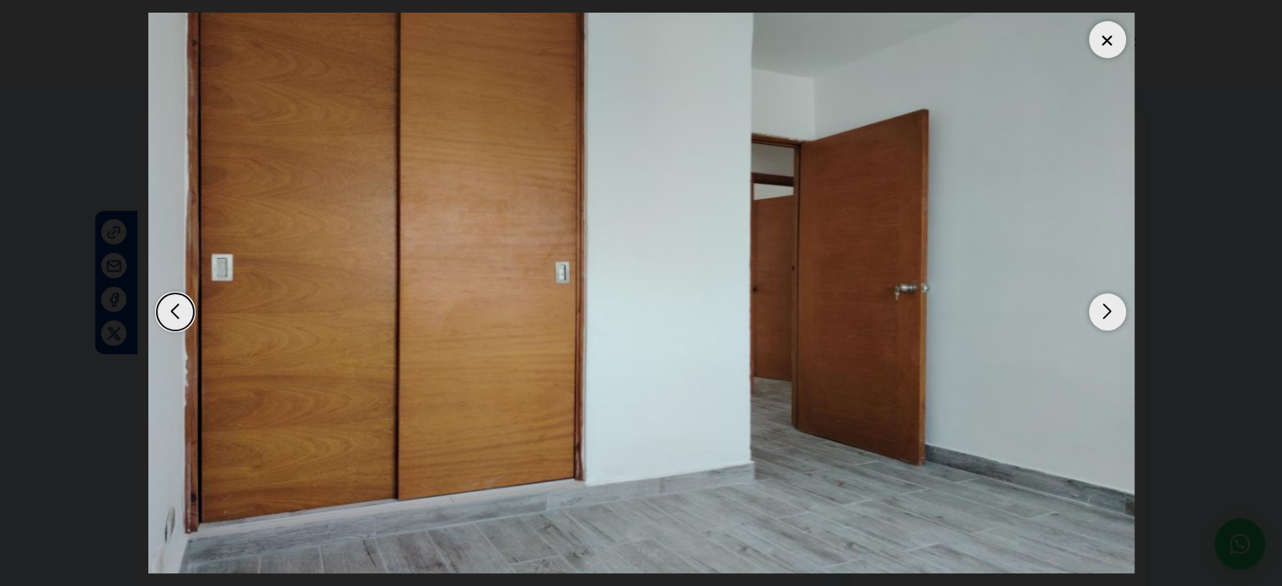
click at [1103, 313] on div "Next slide" at bounding box center [1107, 311] width 37 height 37
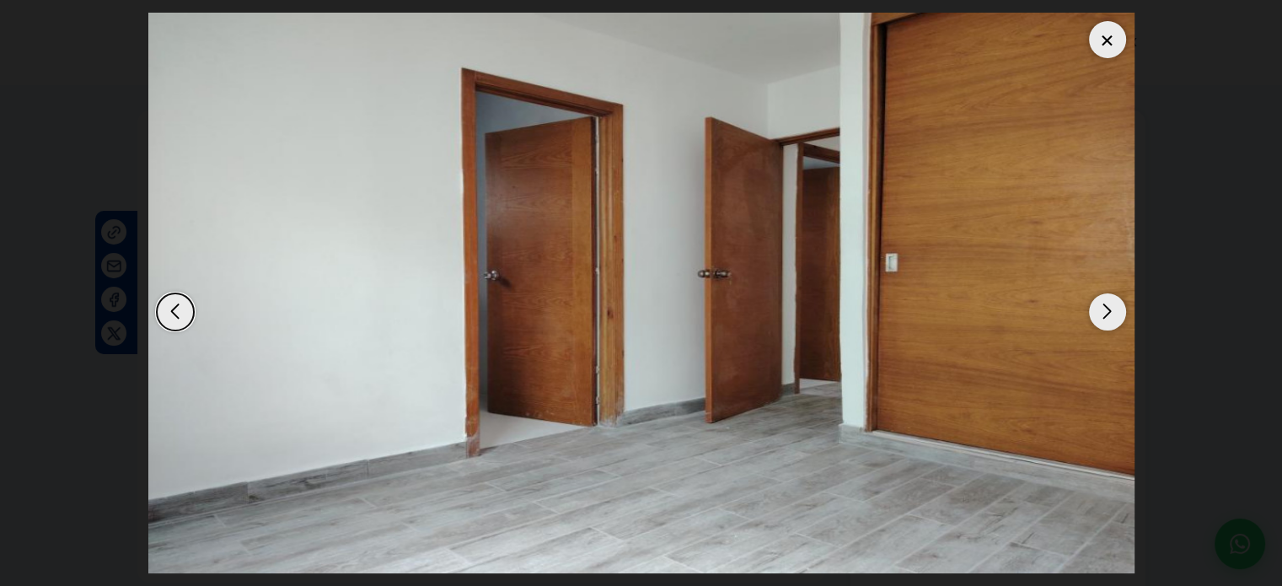
click at [1103, 313] on div "Next slide" at bounding box center [1107, 311] width 37 height 37
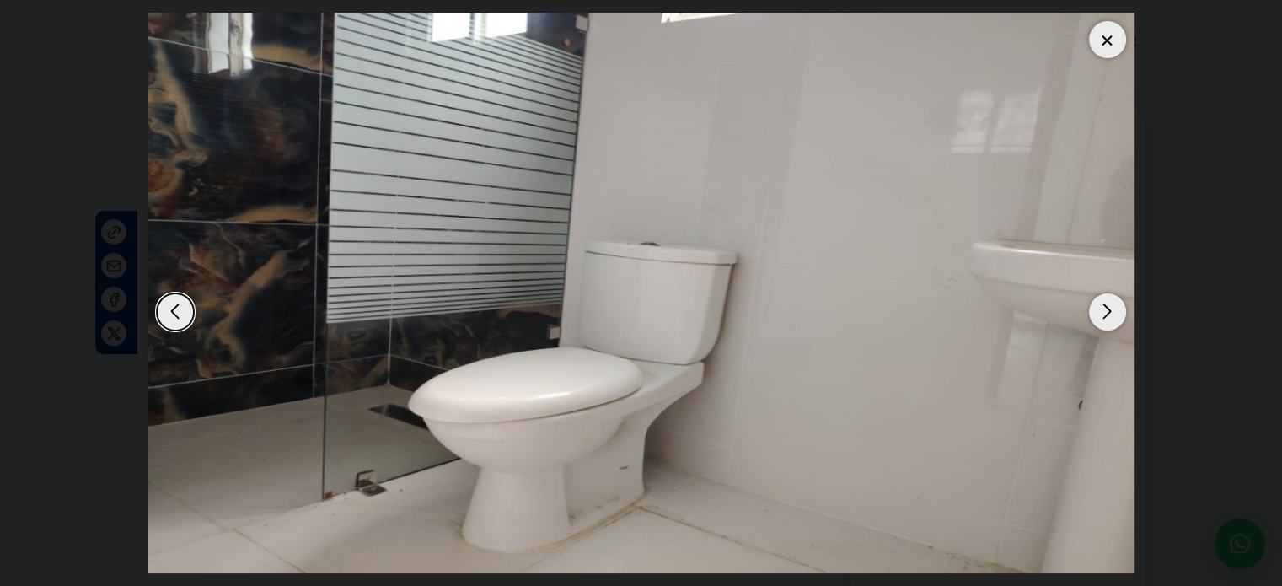
click at [1103, 313] on div "Next slide" at bounding box center [1107, 311] width 37 height 37
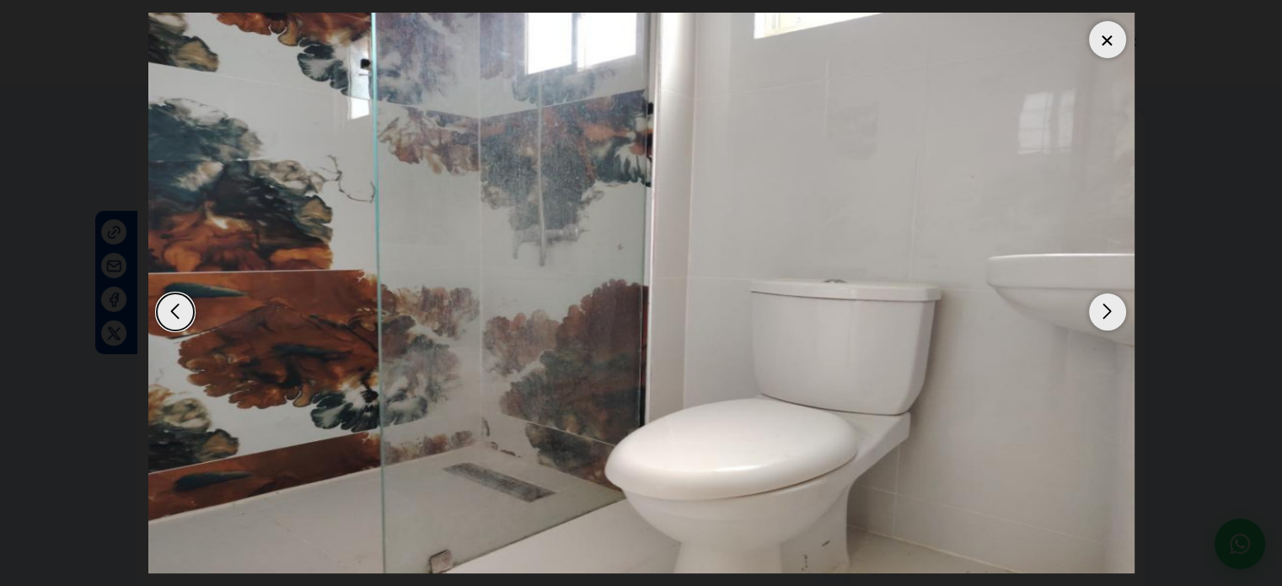
click at [1103, 313] on div "Next slide" at bounding box center [1107, 311] width 37 height 37
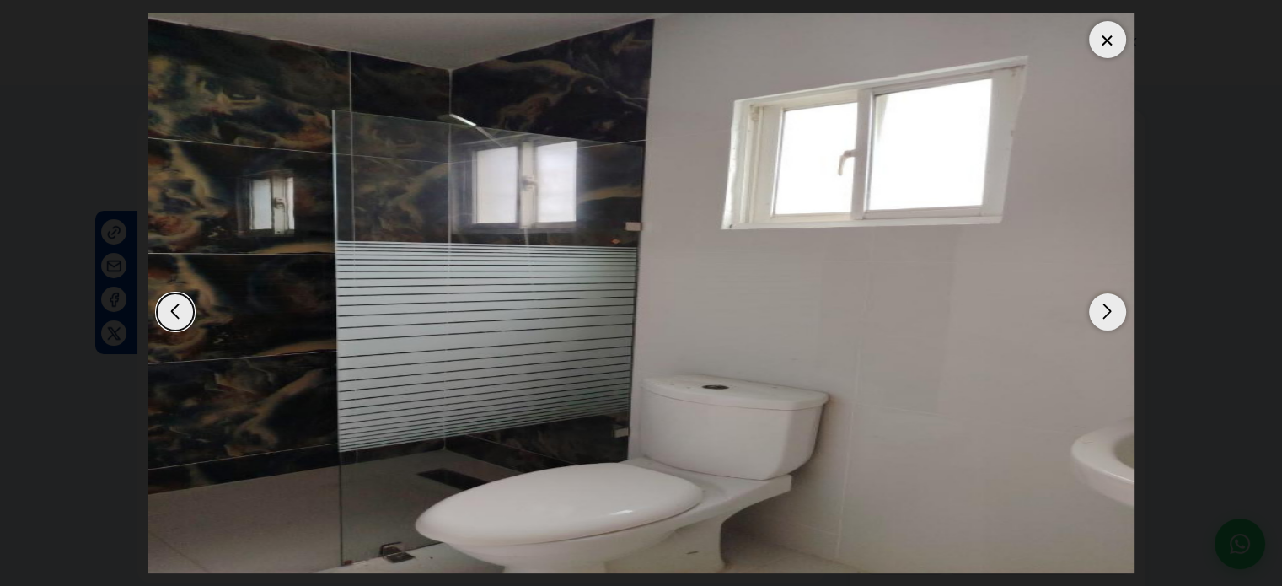
click at [1103, 313] on div "Next slide" at bounding box center [1107, 311] width 37 height 37
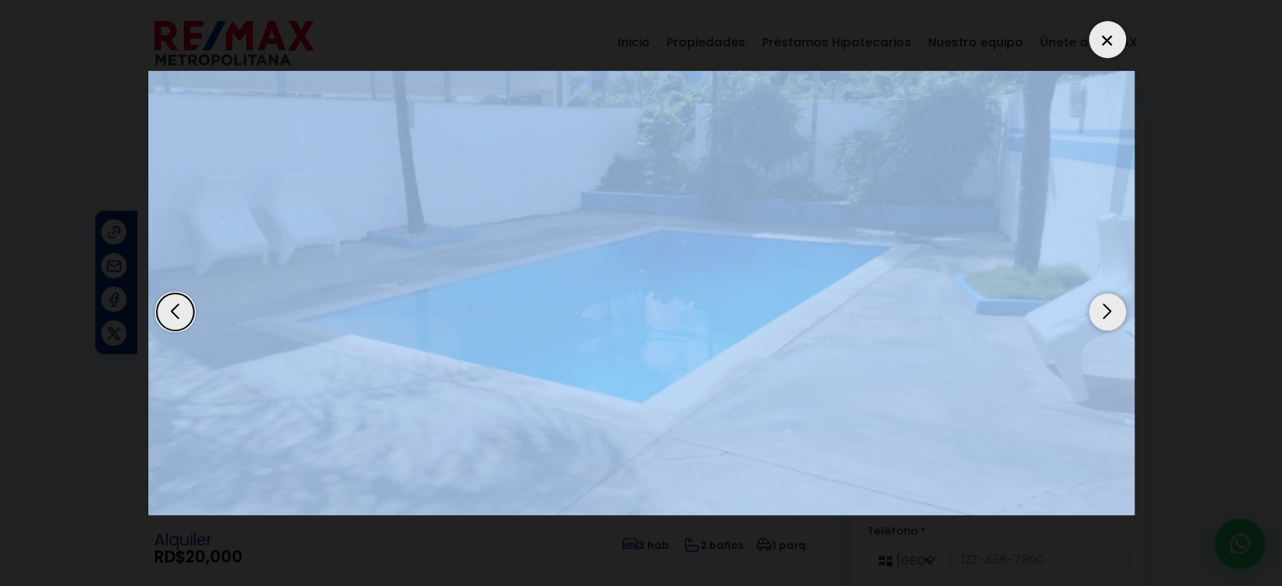
click at [1103, 313] on div "Next slide" at bounding box center [1107, 311] width 37 height 37
click at [986, 348] on img "11 / 13" at bounding box center [641, 293] width 986 height 444
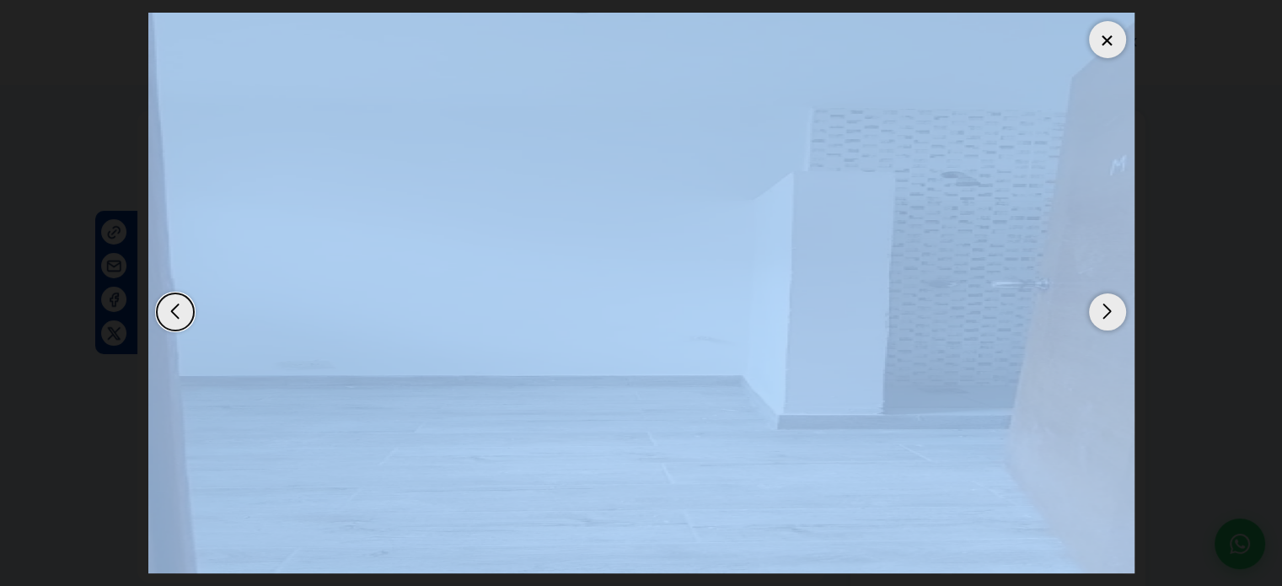
click at [1116, 313] on div "Next slide" at bounding box center [1107, 311] width 37 height 37
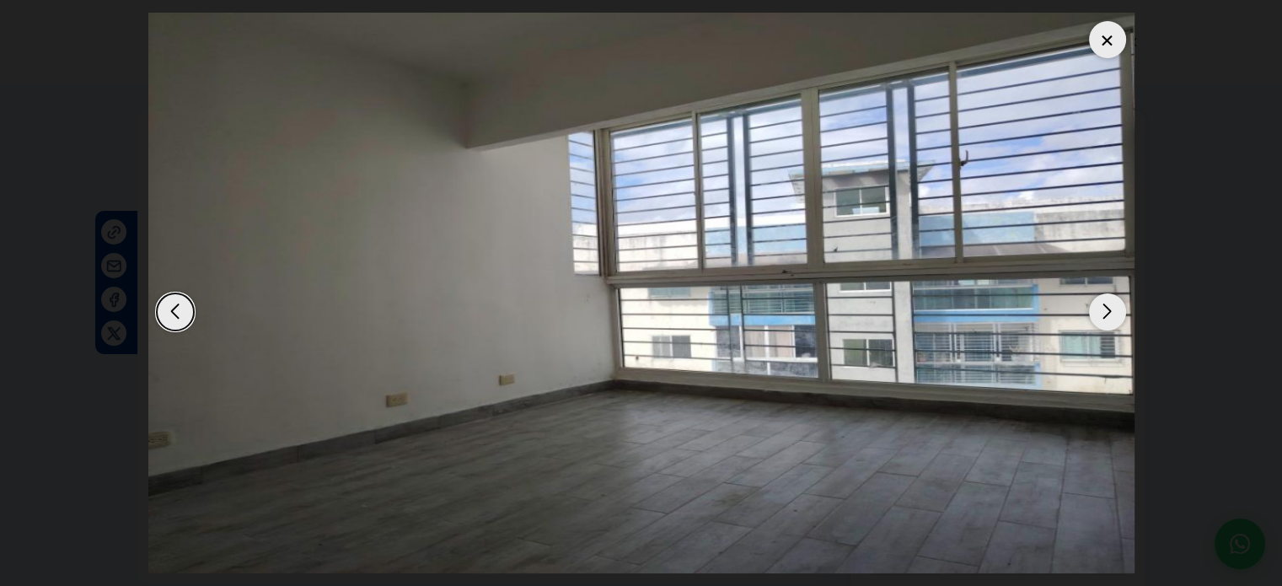
click at [1105, 310] on div "Next slide" at bounding box center [1107, 311] width 37 height 37
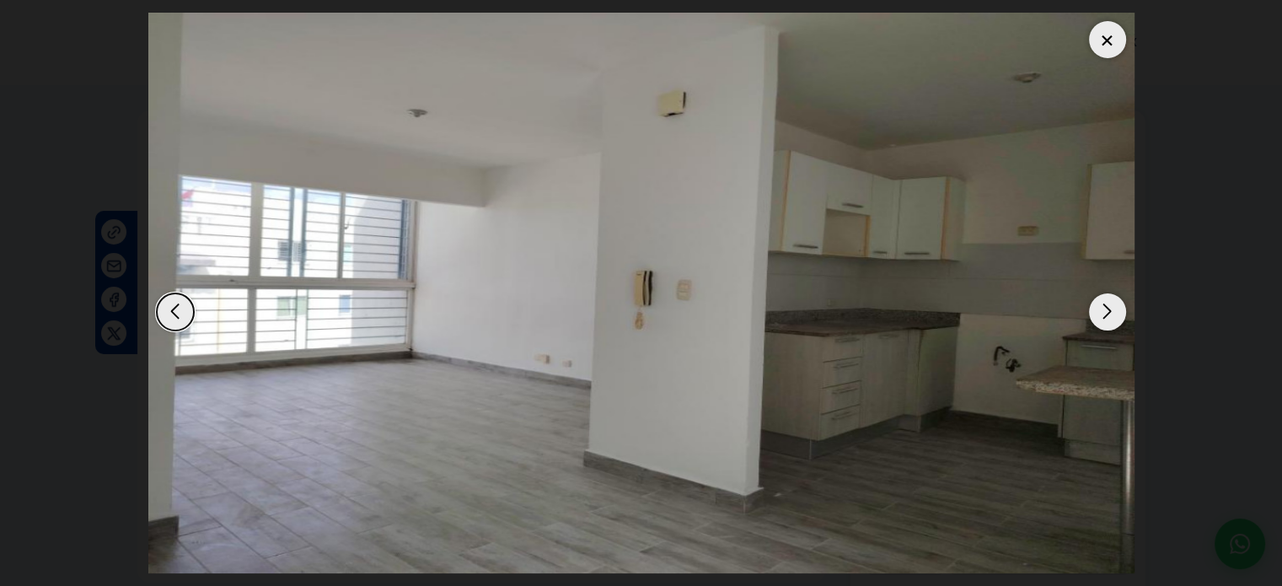
click at [1112, 313] on div "Next slide" at bounding box center [1107, 311] width 37 height 37
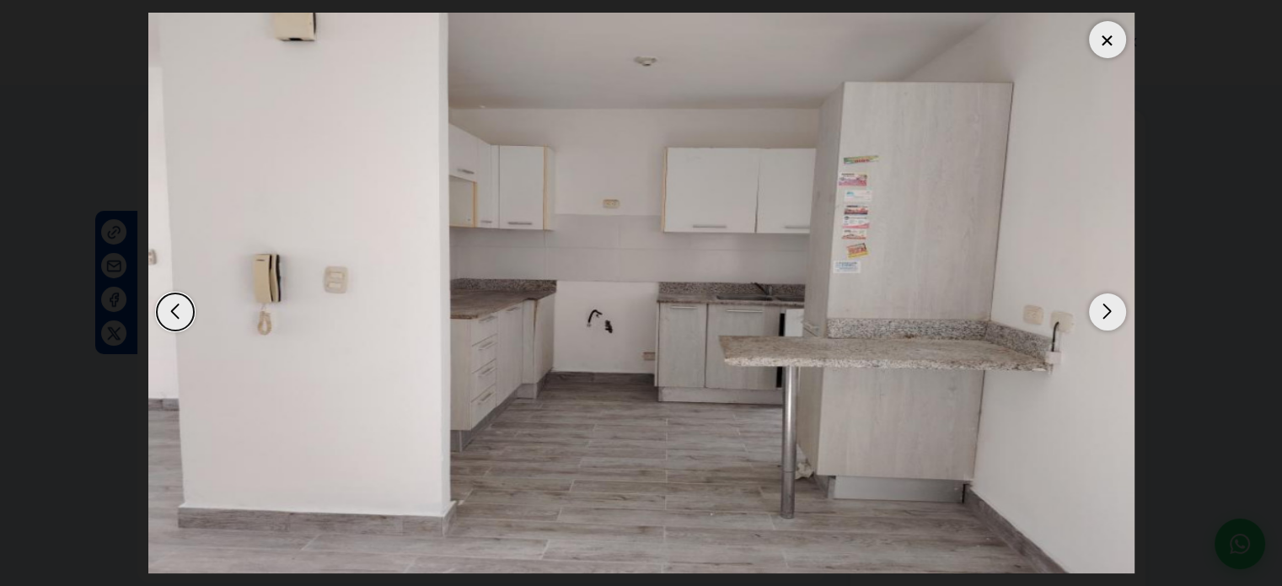
click at [1113, 313] on div "Next slide" at bounding box center [1107, 311] width 37 height 37
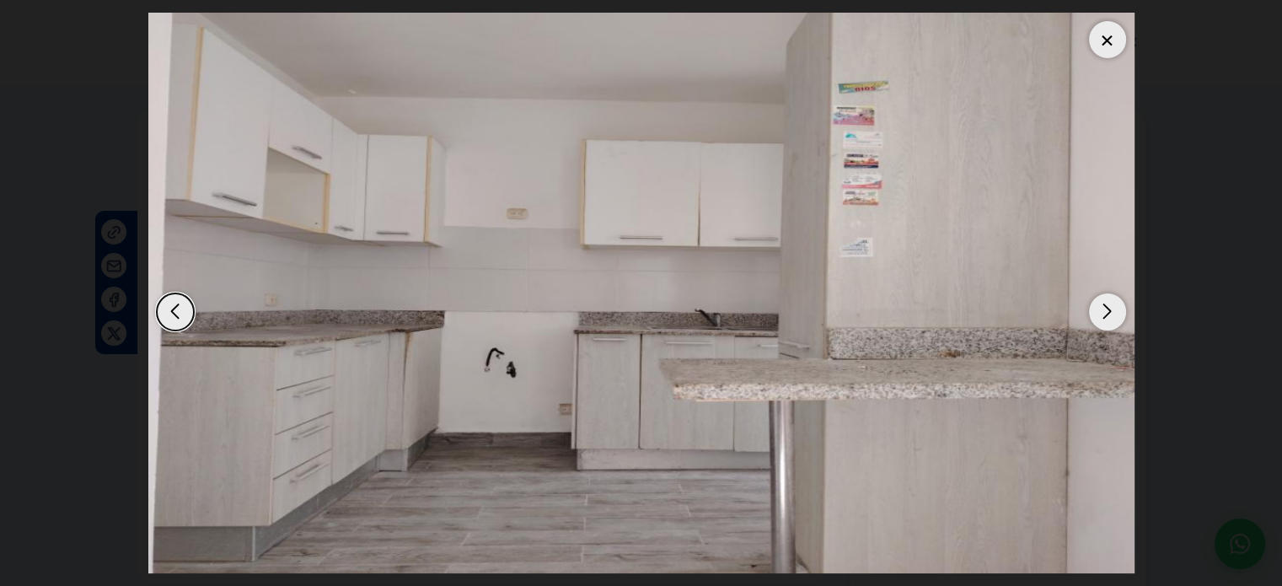
click at [1113, 313] on div "Next slide" at bounding box center [1107, 311] width 37 height 37
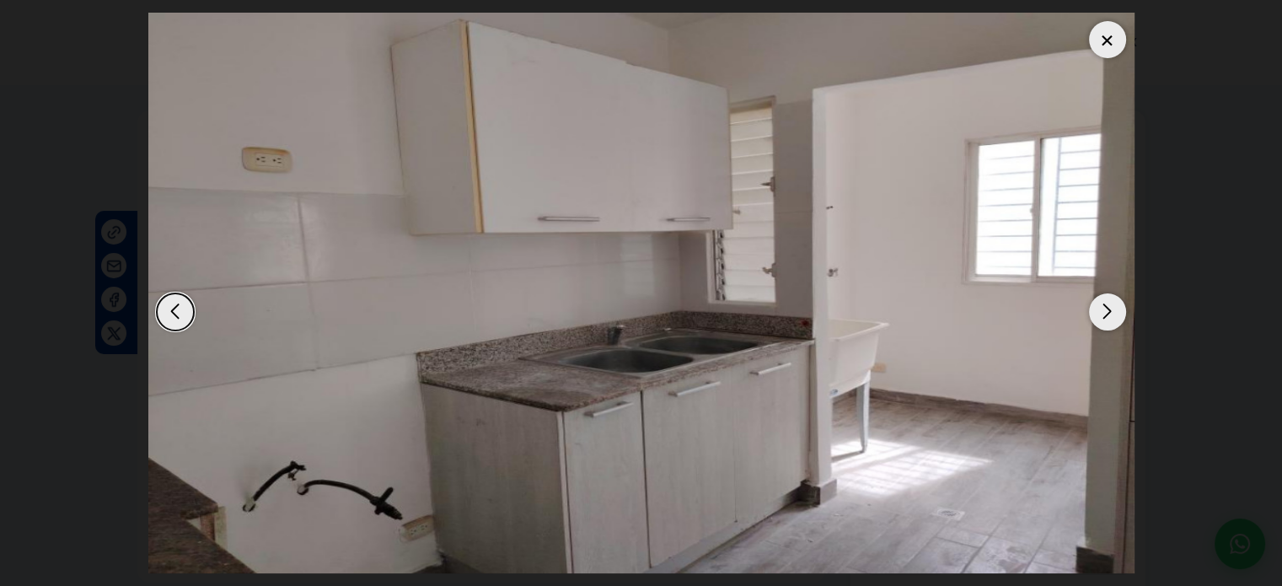
click at [1113, 313] on div "Next slide" at bounding box center [1107, 311] width 37 height 37
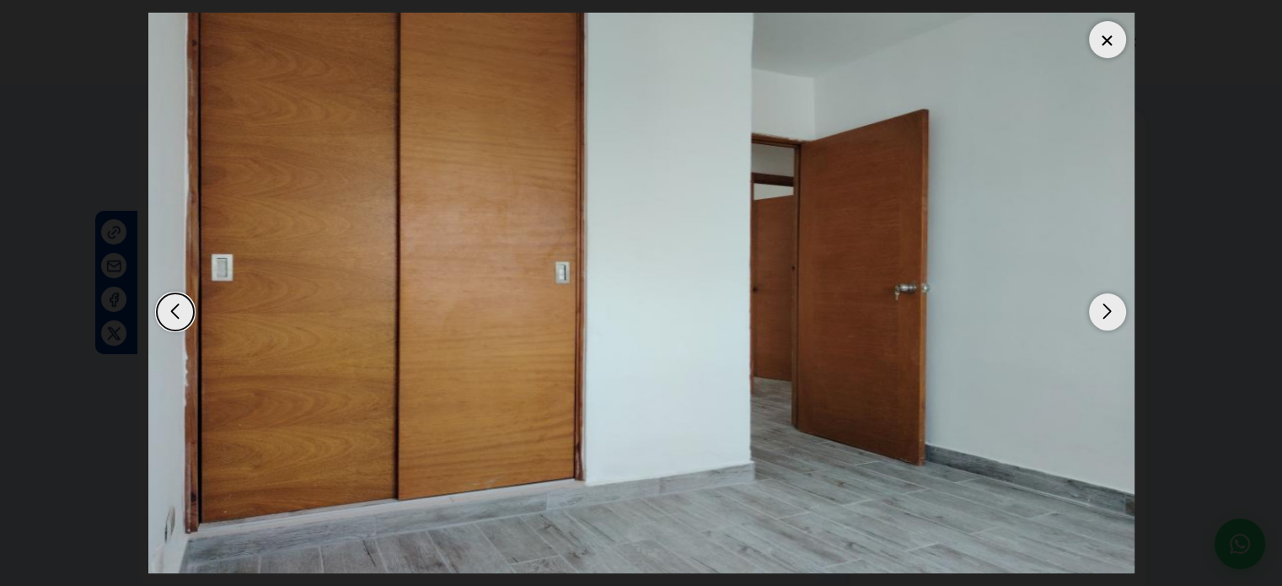
click at [1113, 313] on div "Next slide" at bounding box center [1107, 311] width 37 height 37
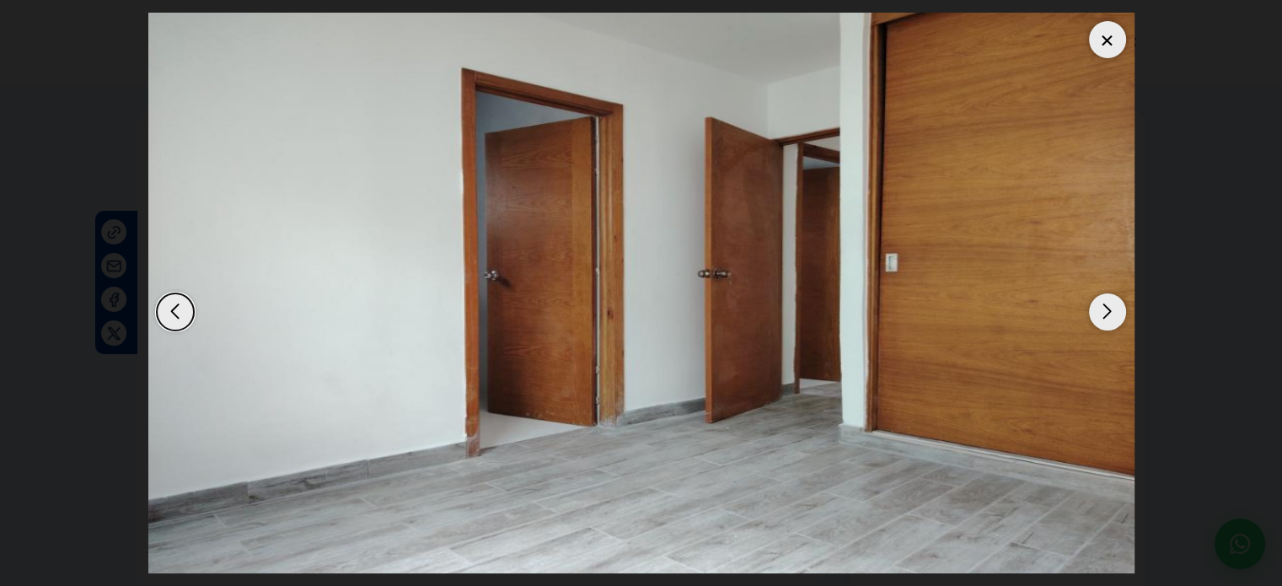
click at [1113, 313] on div "Next slide" at bounding box center [1107, 311] width 37 height 37
click at [1113, 314] on div "Next slide" at bounding box center [1107, 311] width 37 height 37
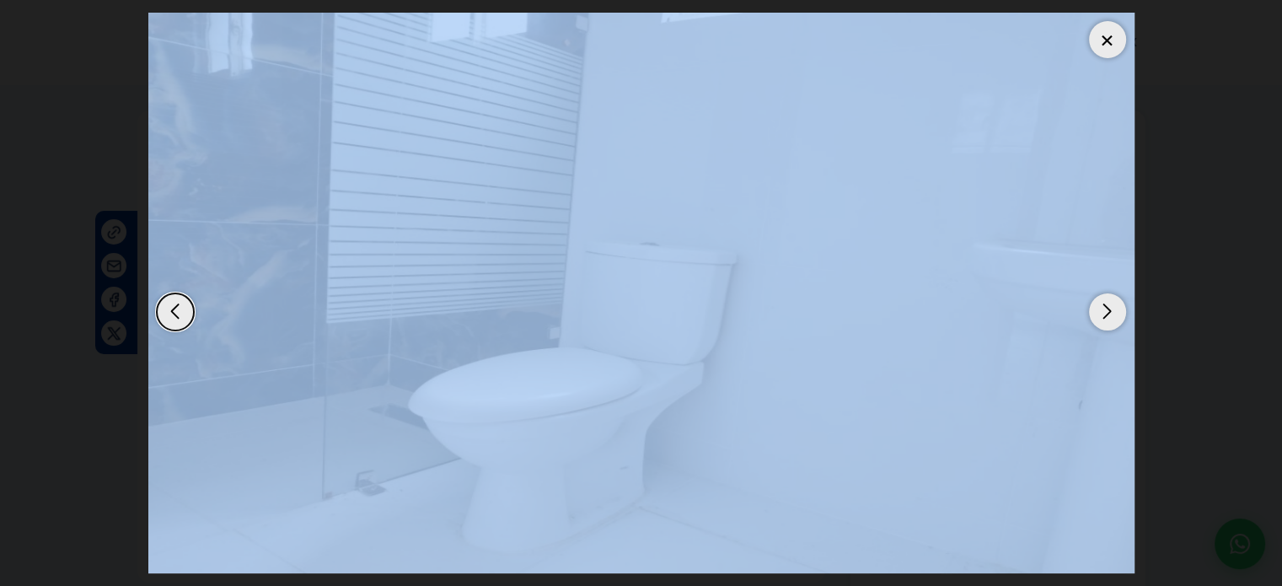
click at [1113, 315] on div "Next slide" at bounding box center [1107, 311] width 37 height 37
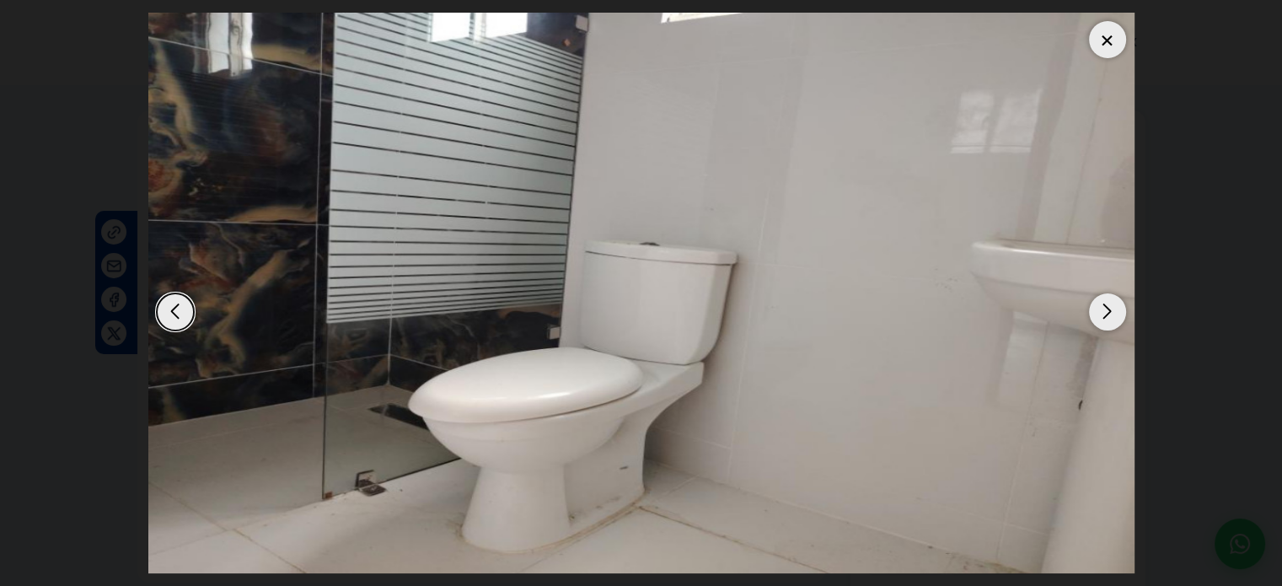
click at [1113, 315] on div "Next slide" at bounding box center [1107, 311] width 37 height 37
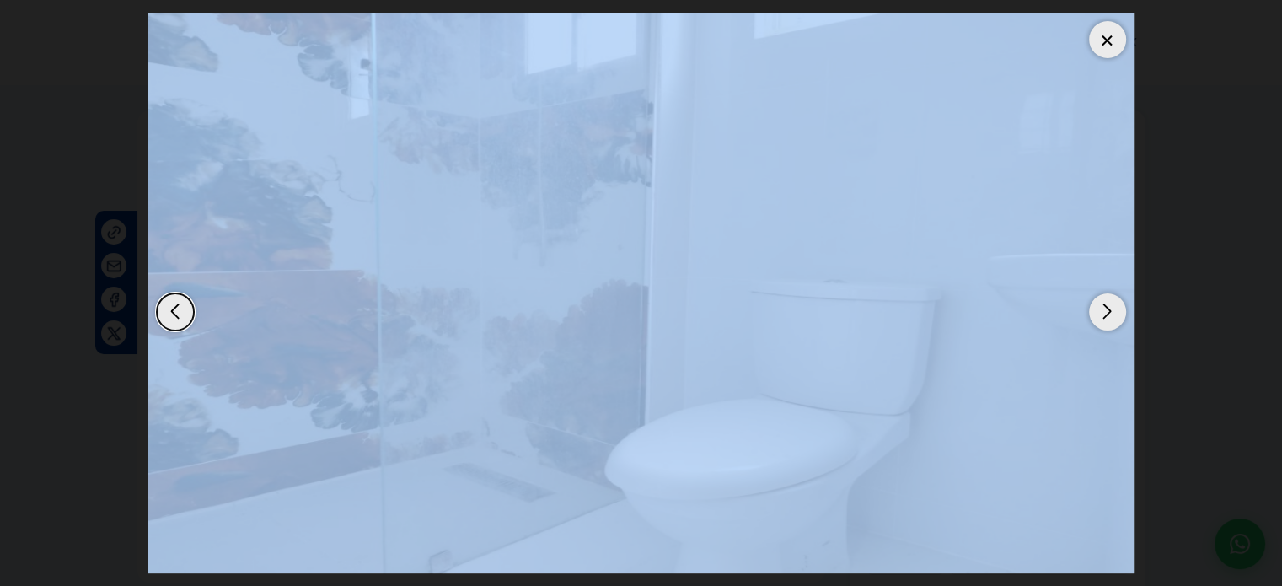
click at [1113, 315] on div "Next slide" at bounding box center [1107, 311] width 37 height 37
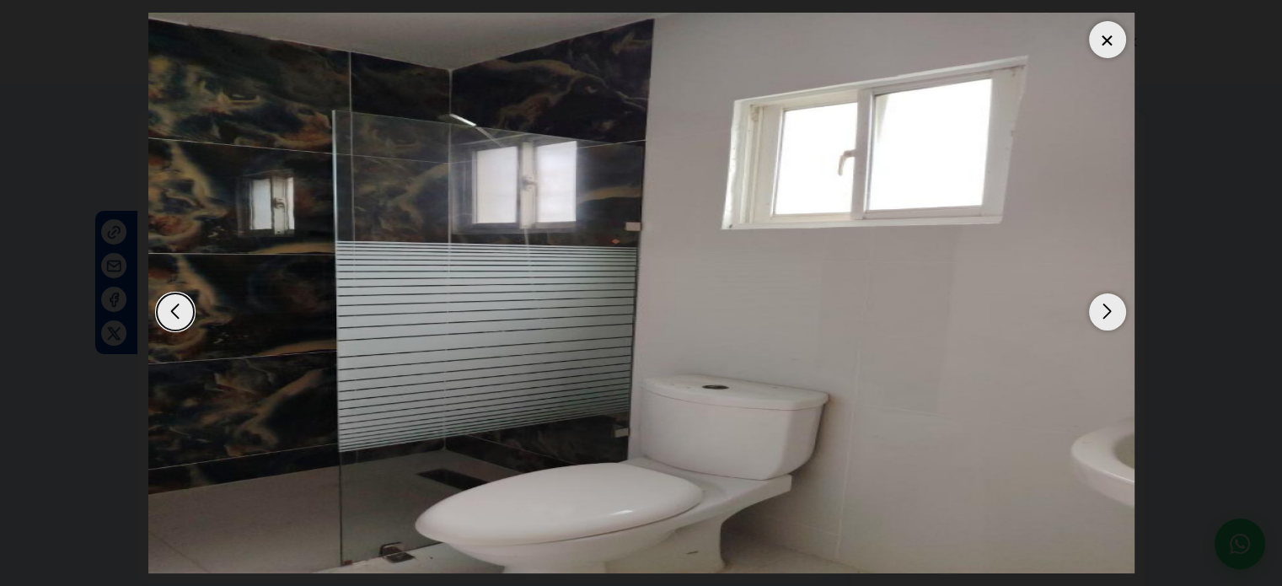
click at [1113, 315] on div "Next slide" at bounding box center [1107, 311] width 37 height 37
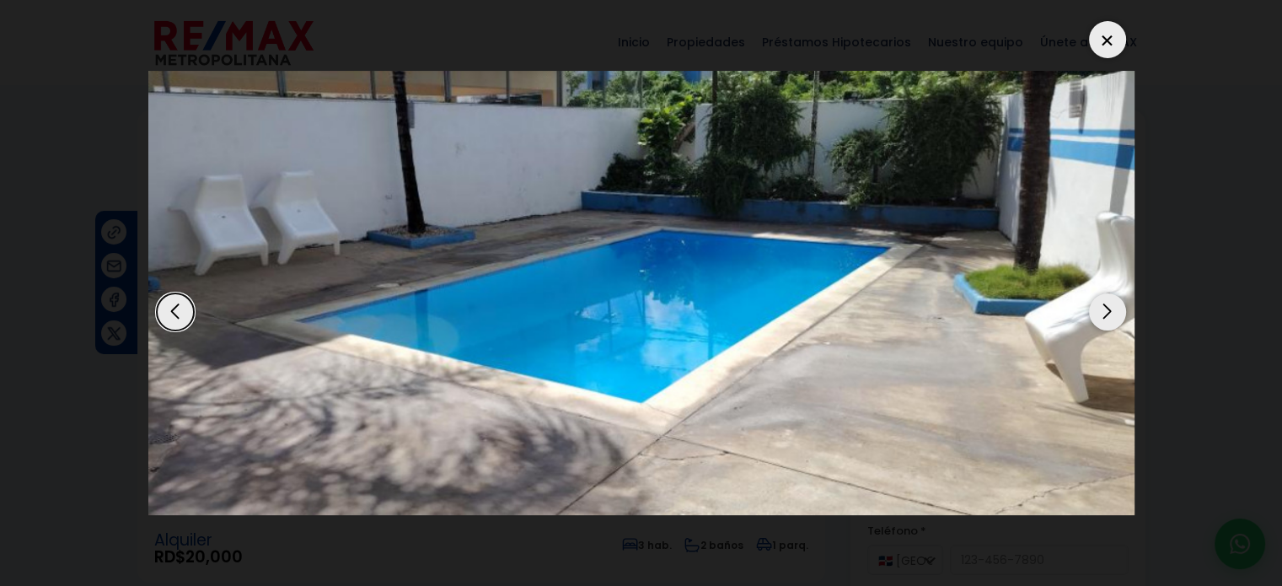
click at [1113, 315] on div "Next slide" at bounding box center [1107, 311] width 37 height 37
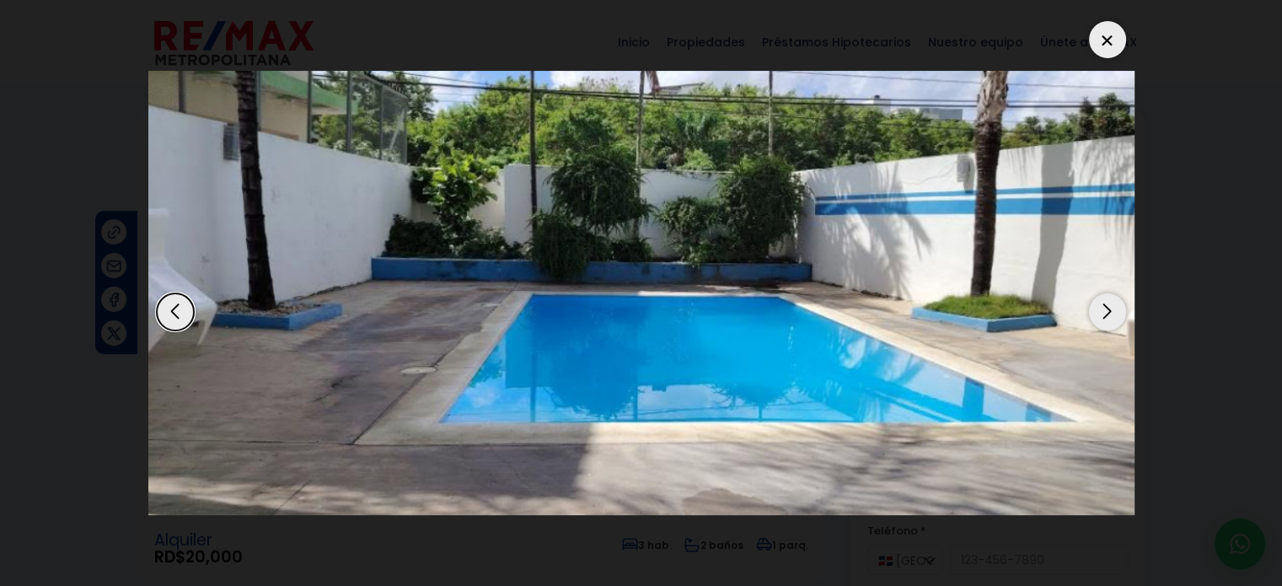
click at [1113, 315] on div "Next slide" at bounding box center [1107, 311] width 37 height 37
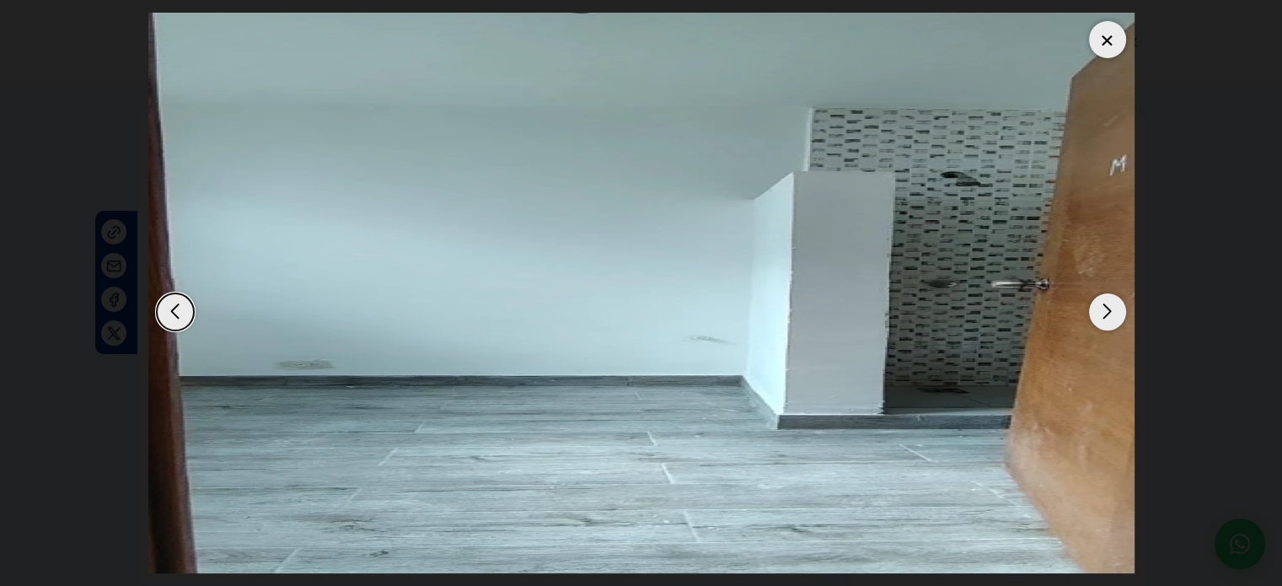
click at [1113, 315] on div "Next slide" at bounding box center [1107, 311] width 37 height 37
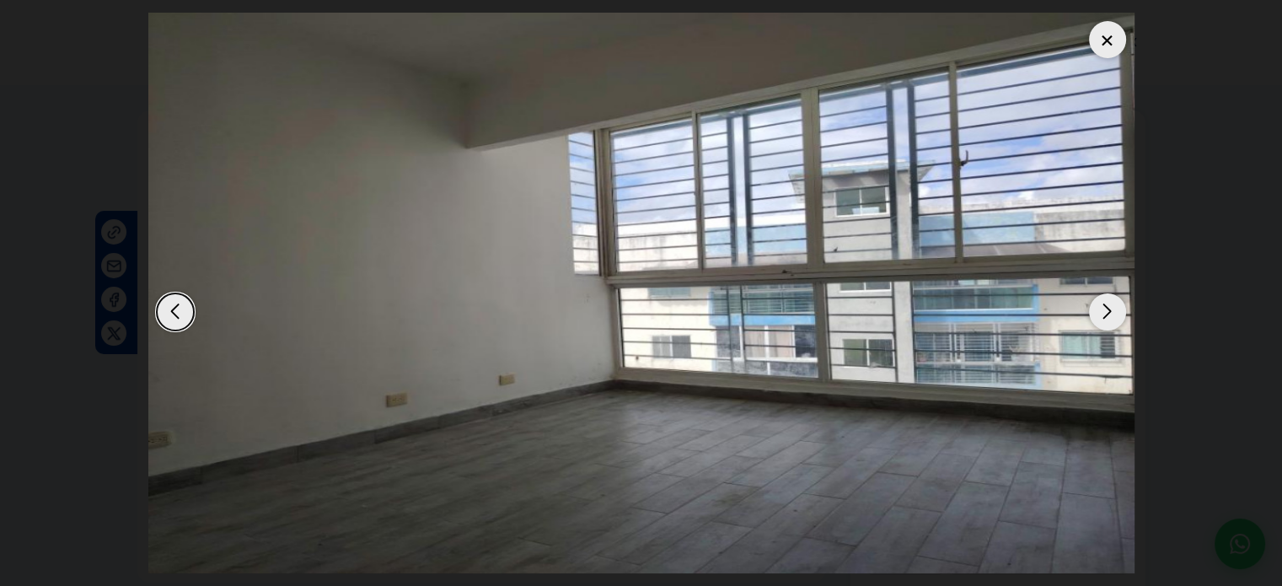
click at [1113, 315] on div "Next slide" at bounding box center [1107, 311] width 37 height 37
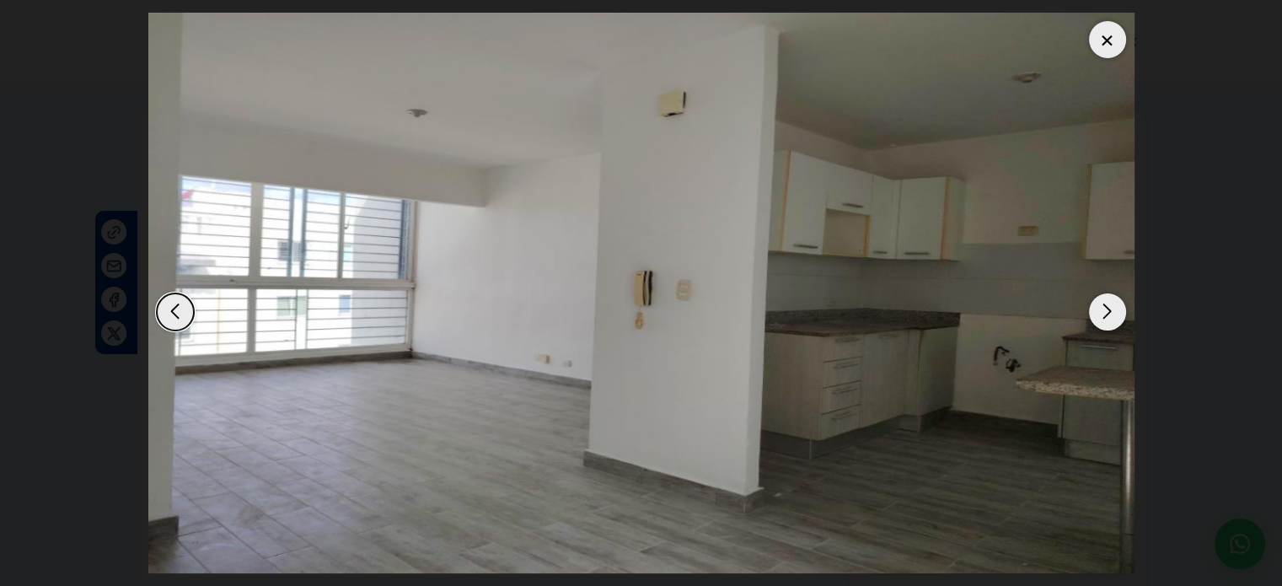
click at [1113, 36] on div at bounding box center [1107, 39] width 37 height 37
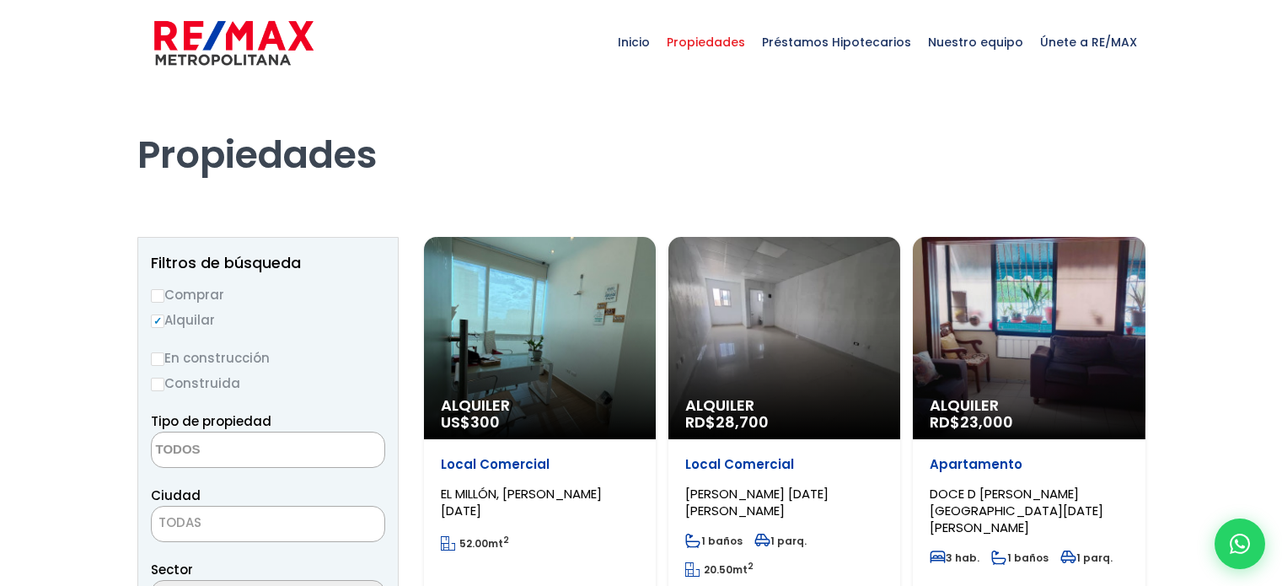
select select
